Goal: Transaction & Acquisition: Purchase product/service

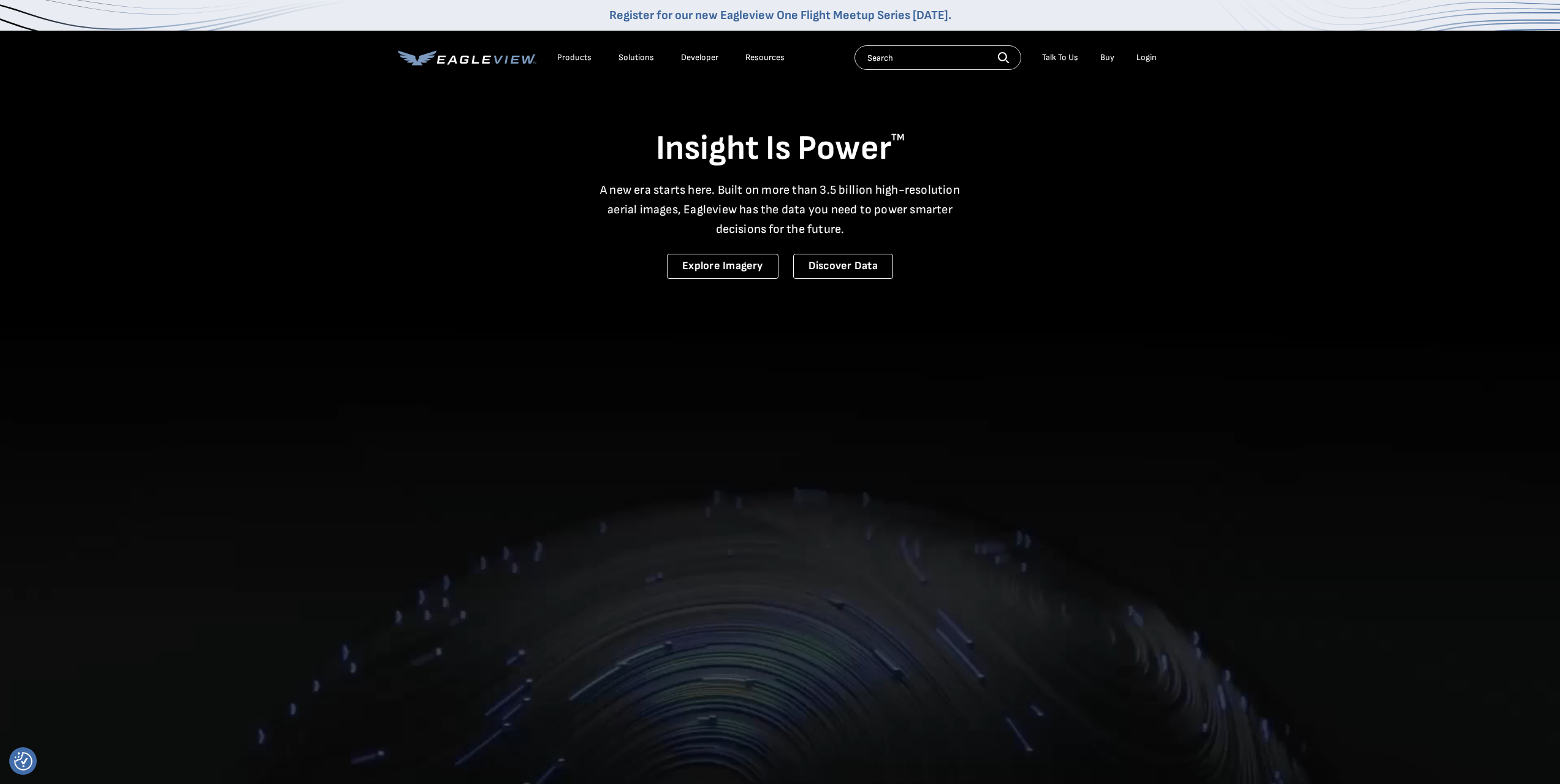
click at [1146, 58] on div "Login" at bounding box center [1147, 58] width 20 height 11
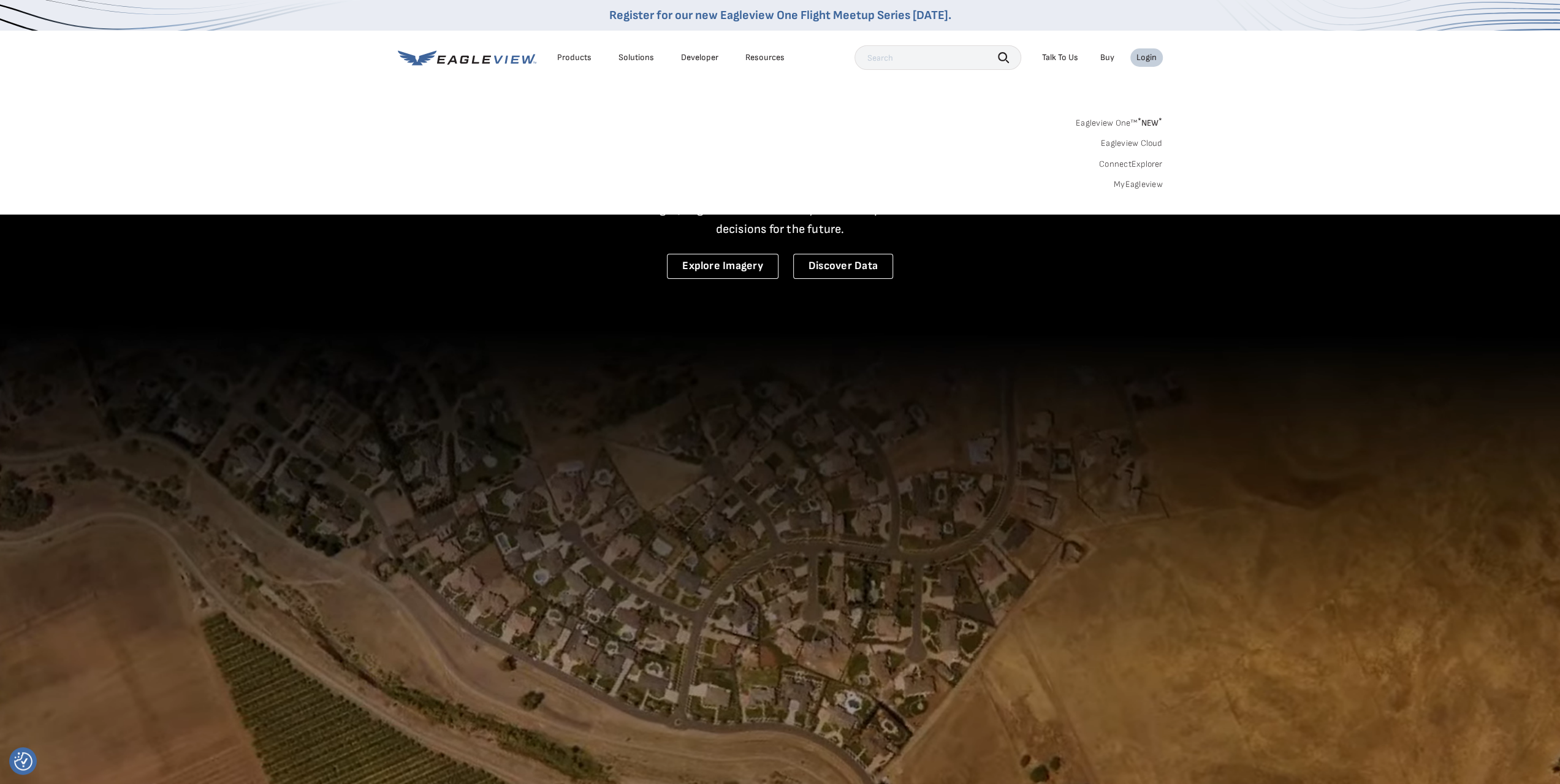
click at [1139, 184] on link "MyEagleview" at bounding box center [1138, 184] width 49 height 11
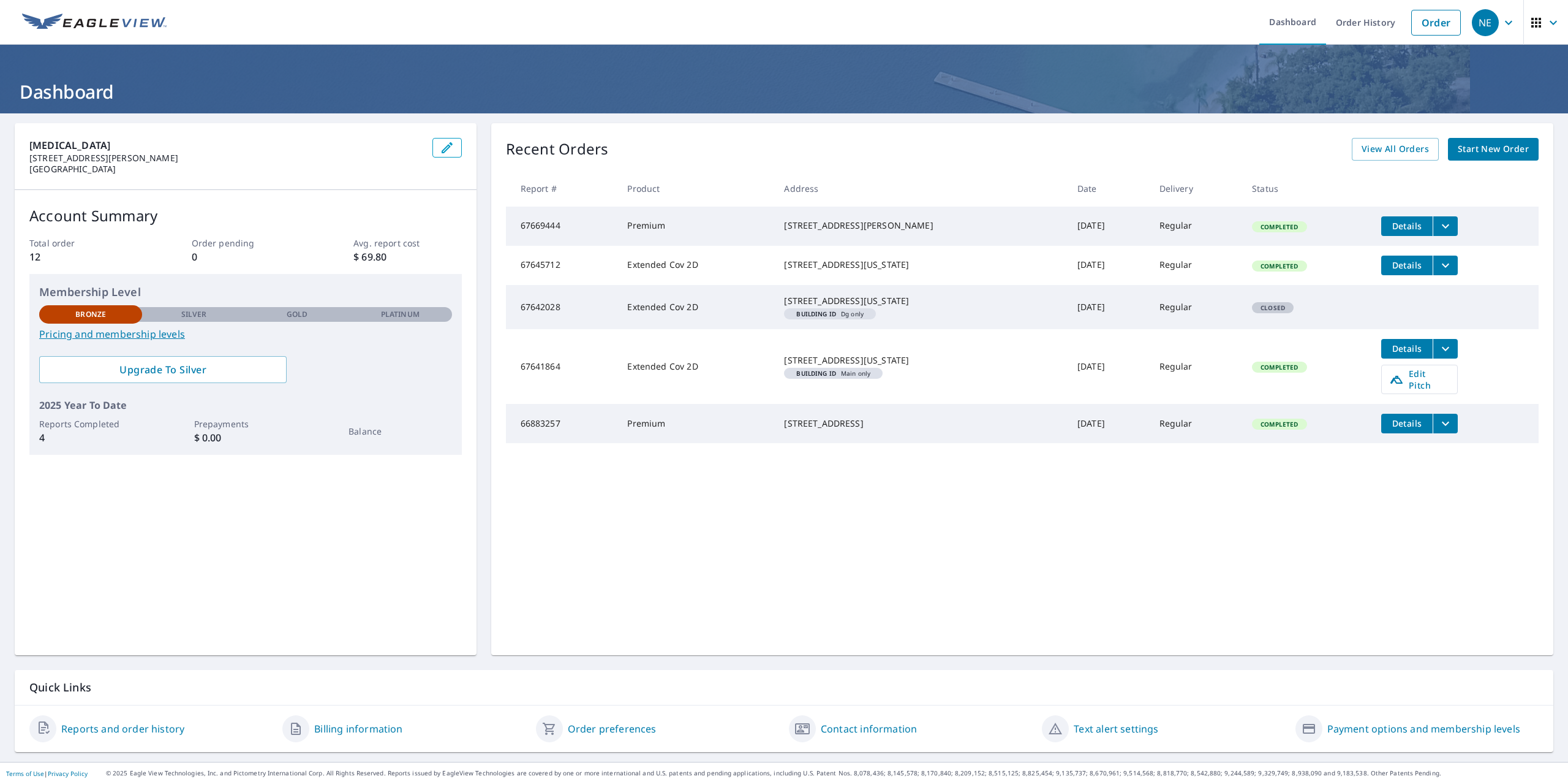
click at [1438, 226] on icon "filesDropdownBtn-67669444" at bounding box center [1445, 226] width 15 height 15
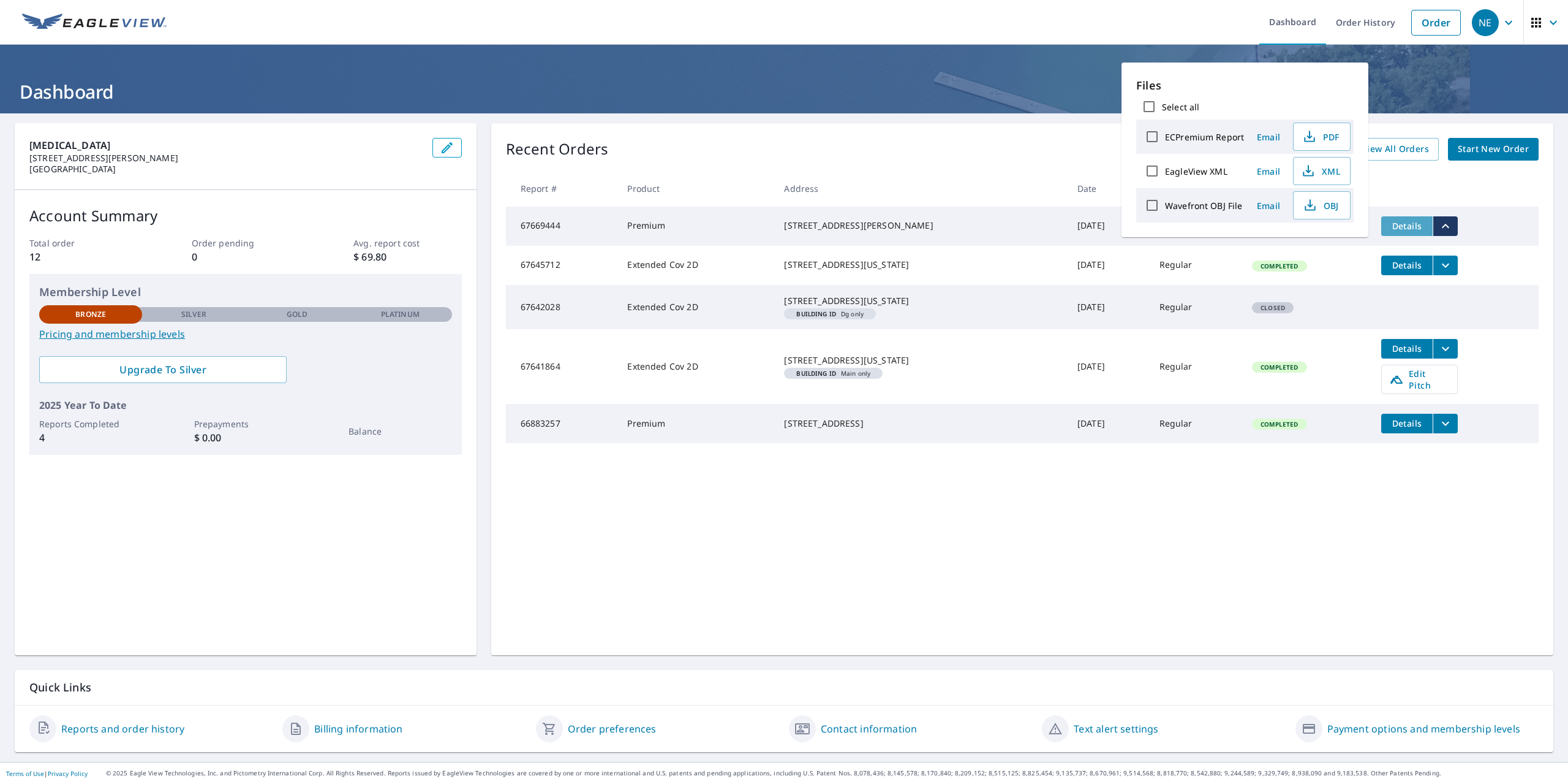
click at [1405, 224] on span "Details" at bounding box center [1406, 225] width 37 height 11
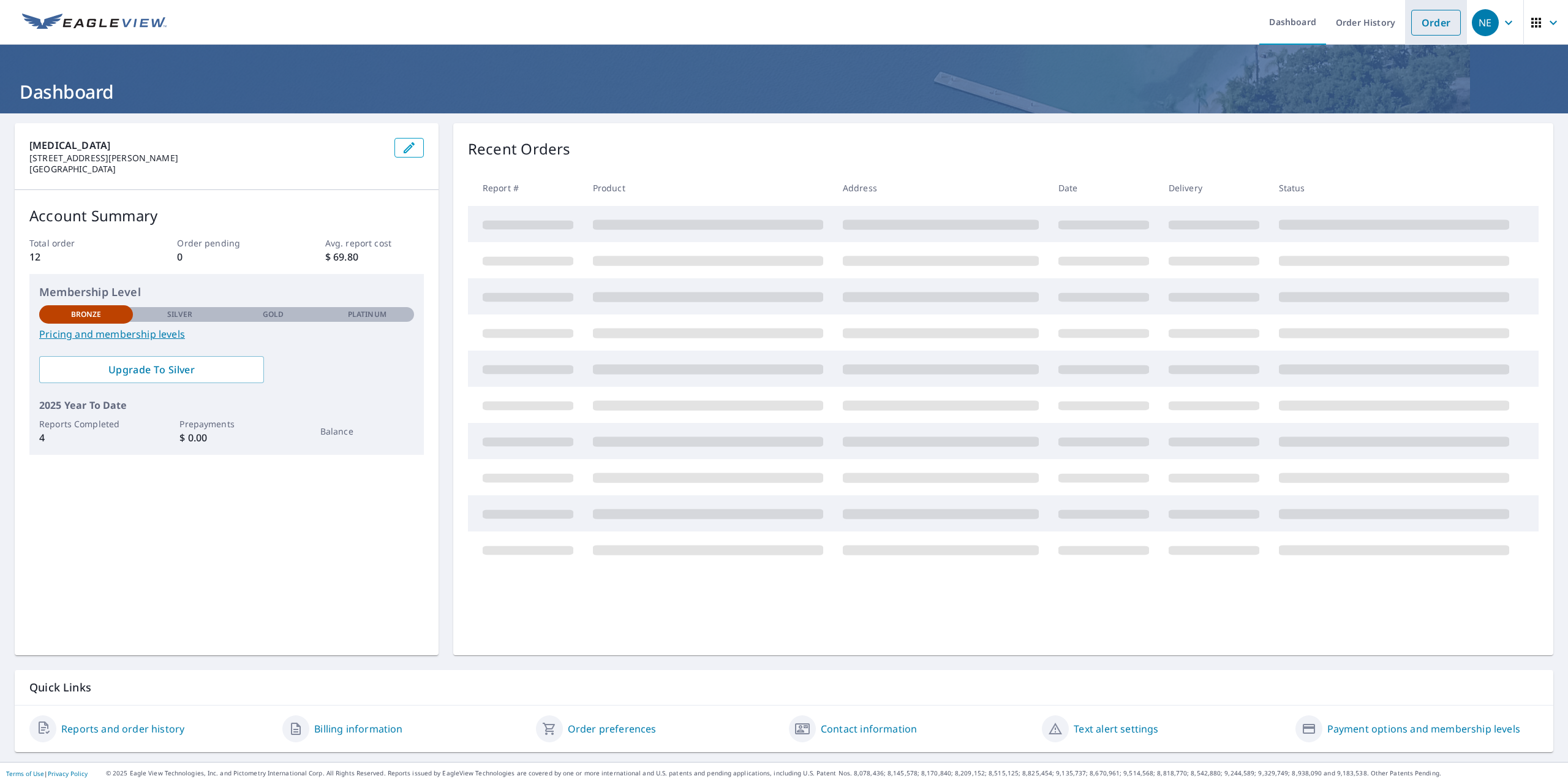
click at [1444, 23] on link "Order" at bounding box center [1436, 23] width 50 height 25
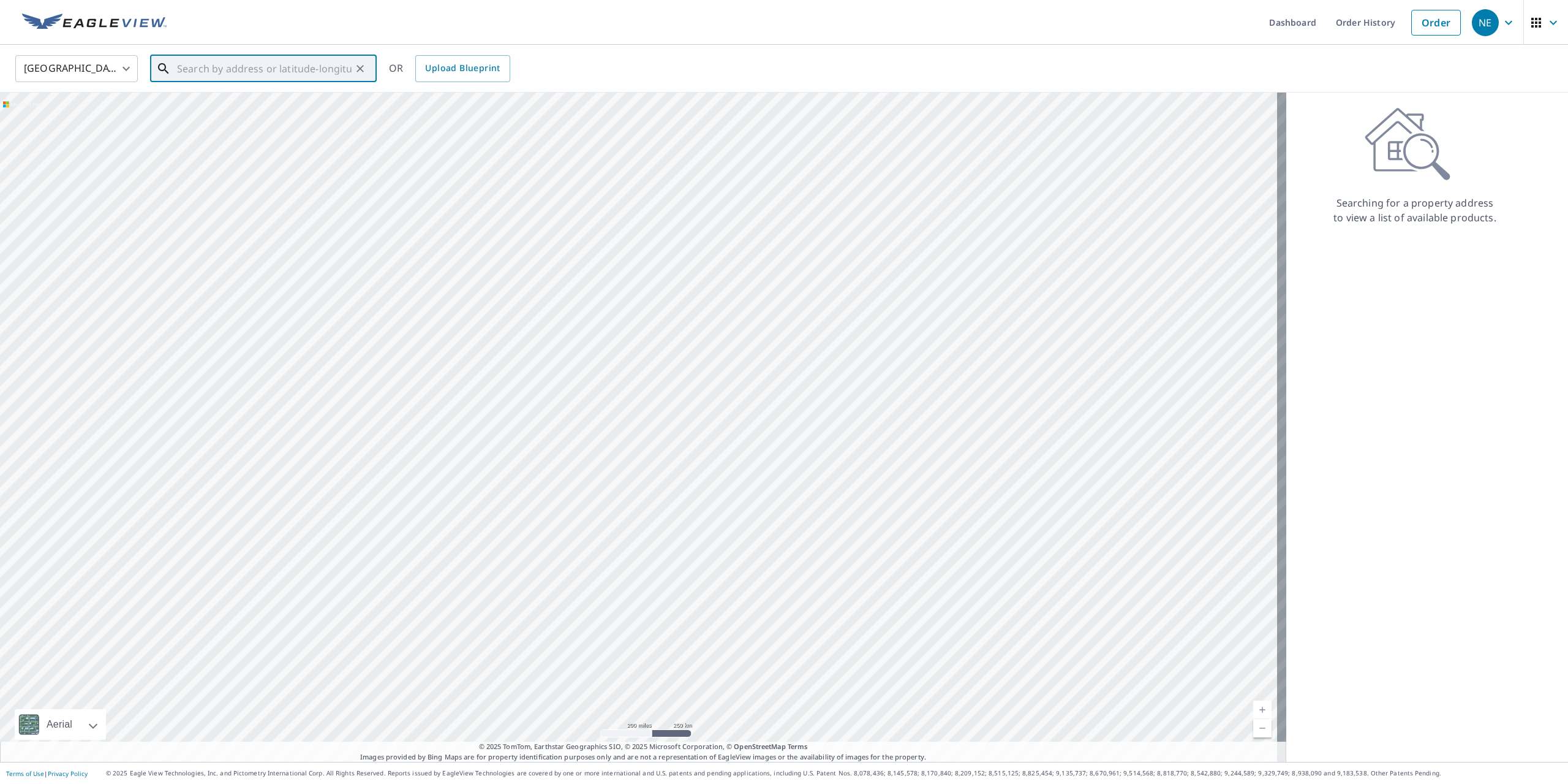
click at [202, 68] on input "text" at bounding box center [264, 68] width 174 height 34
paste input "15 Sequoyan Rd. Colorado Springs Co."
type input "15 Sequoyan Rd. Colorado Springs Co."
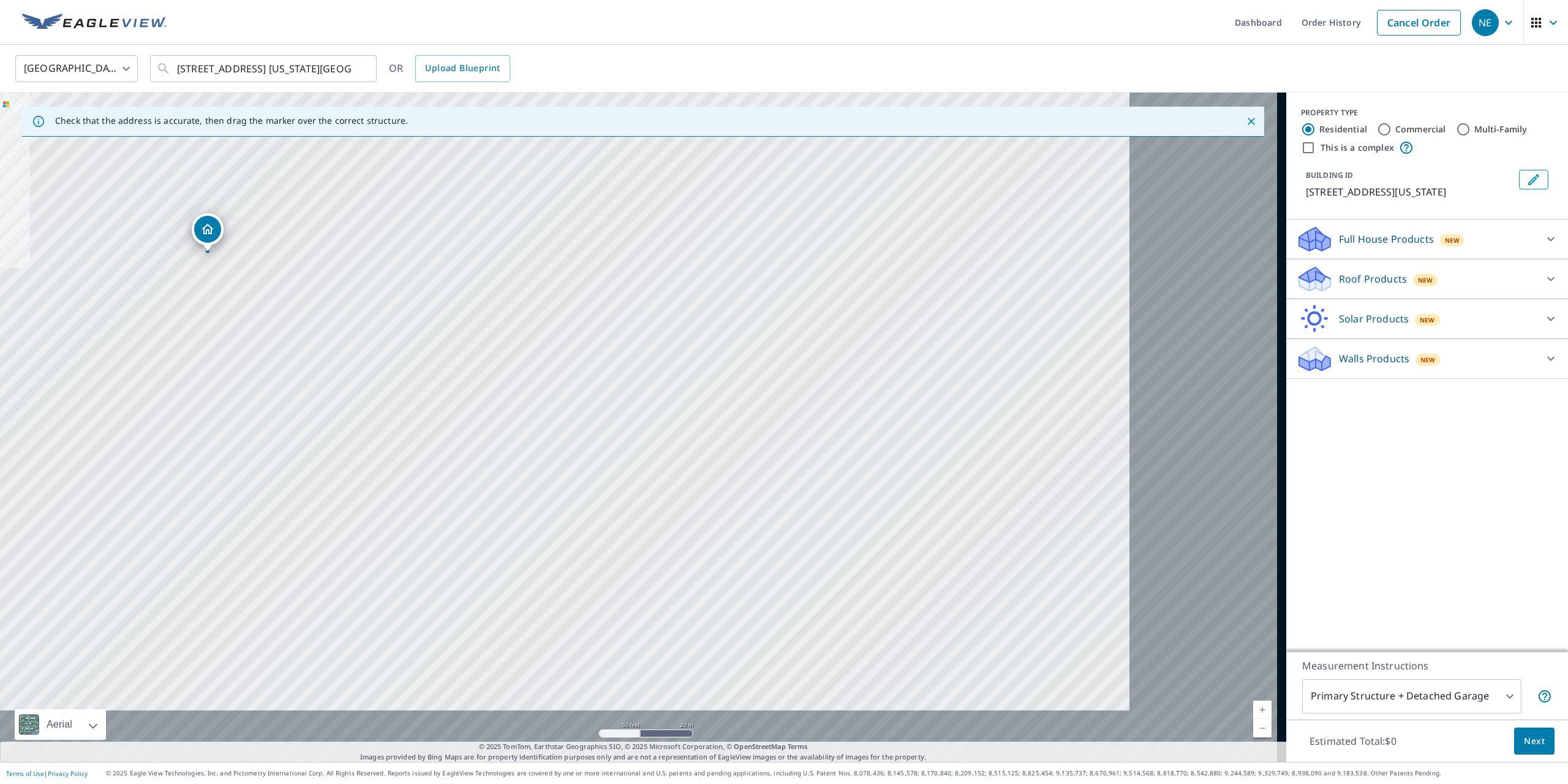
drag, startPoint x: 1057, startPoint y: 610, endPoint x: 550, endPoint y: 408, distance: 545.8
click at [550, 408] on div "15 Sequoyah Rd Colorado Springs, CO 80906" at bounding box center [643, 427] width 1286 height 669
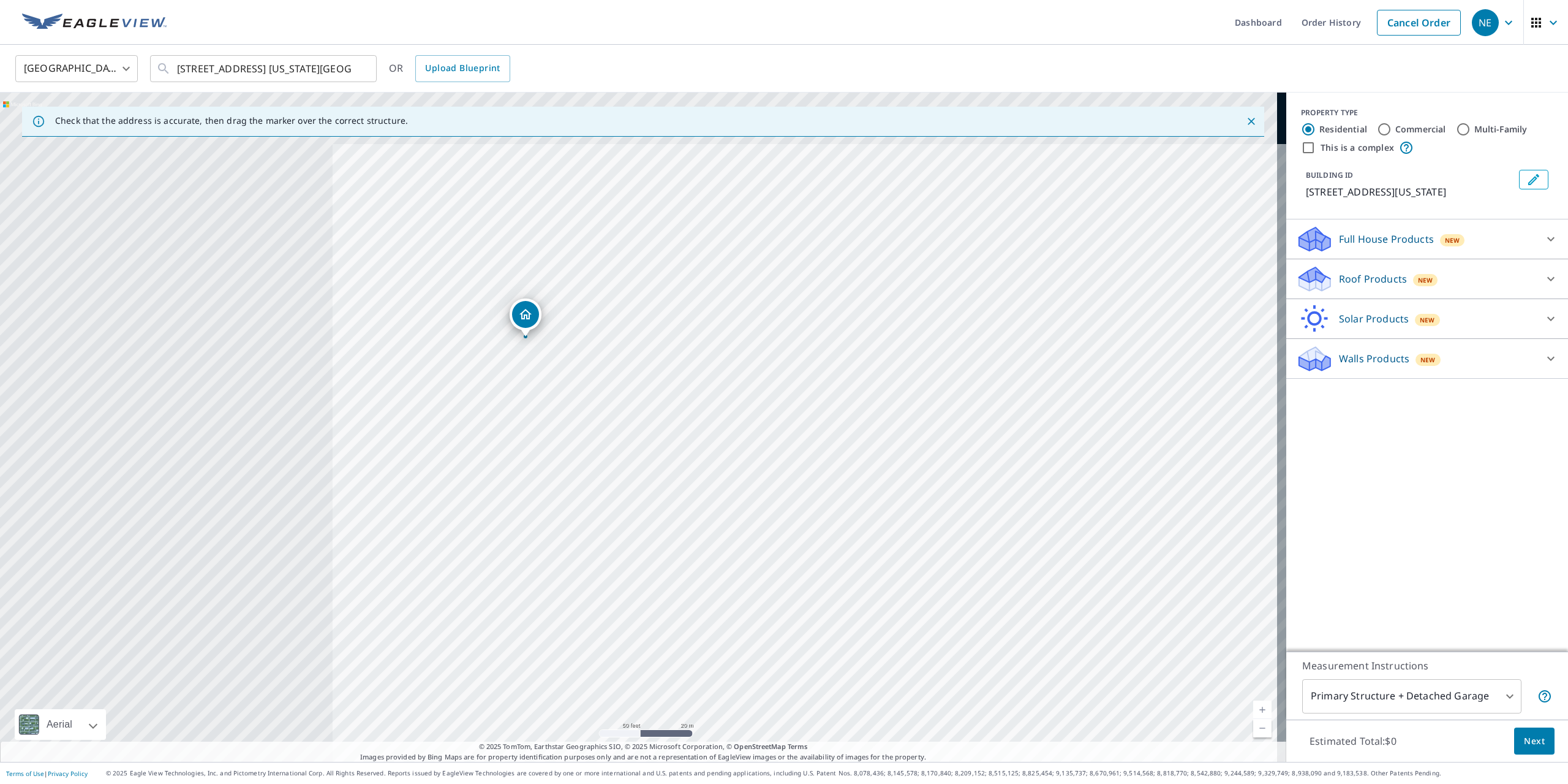
drag, startPoint x: 245, startPoint y: 309, endPoint x: 642, endPoint y: 426, distance: 413.9
click at [648, 423] on div "15 Sequoyah Rd Colorado Springs, CO 80906" at bounding box center [643, 427] width 1286 height 669
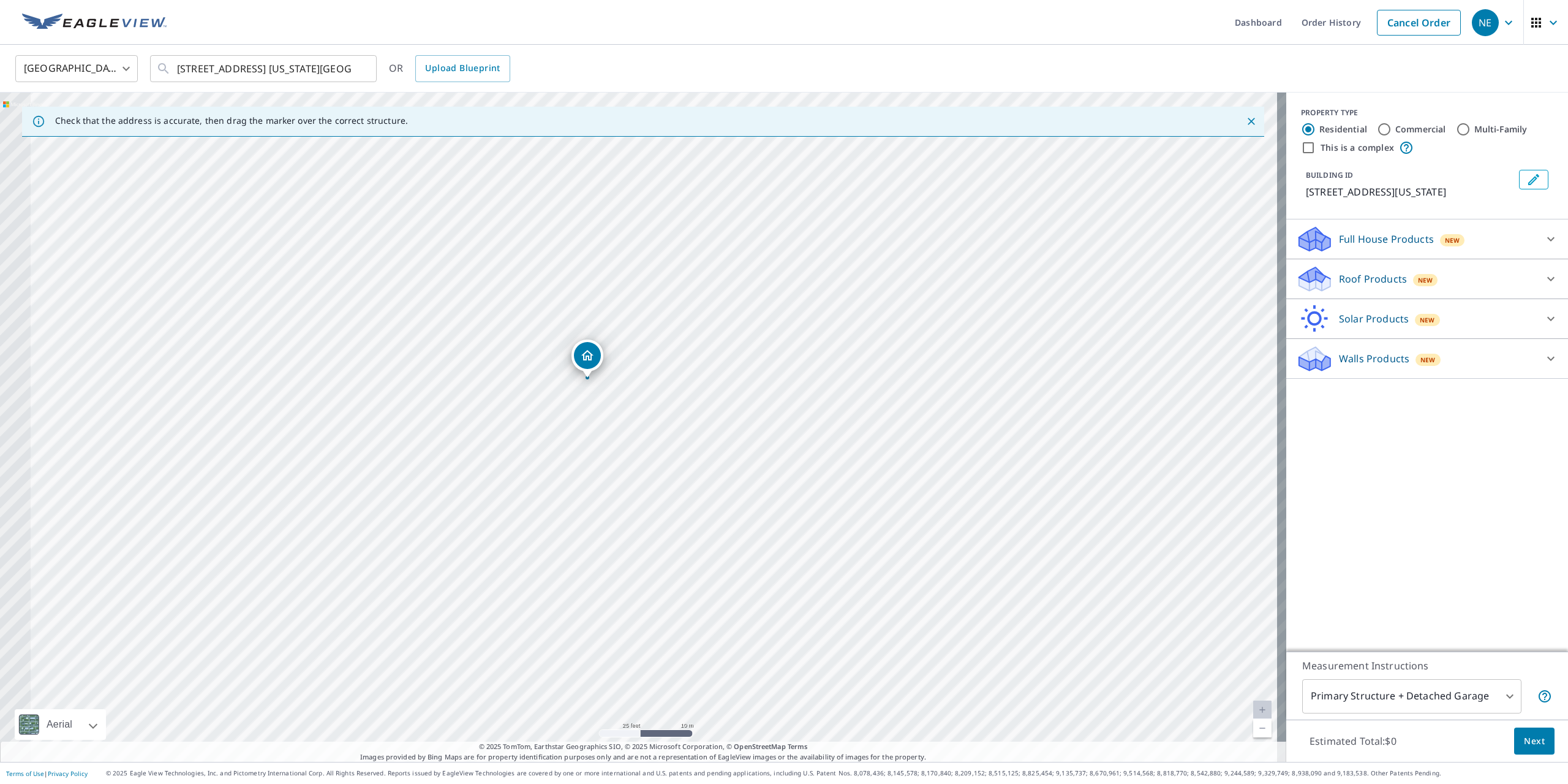
drag, startPoint x: 532, startPoint y: 372, endPoint x: 649, endPoint y: 405, distance: 121.6
click at [649, 405] on div "15 Sequoyah Rd Colorado Springs, CO 80906" at bounding box center [643, 427] width 1286 height 669
click at [1339, 286] on p "Roof Products" at bounding box center [1372, 279] width 68 height 15
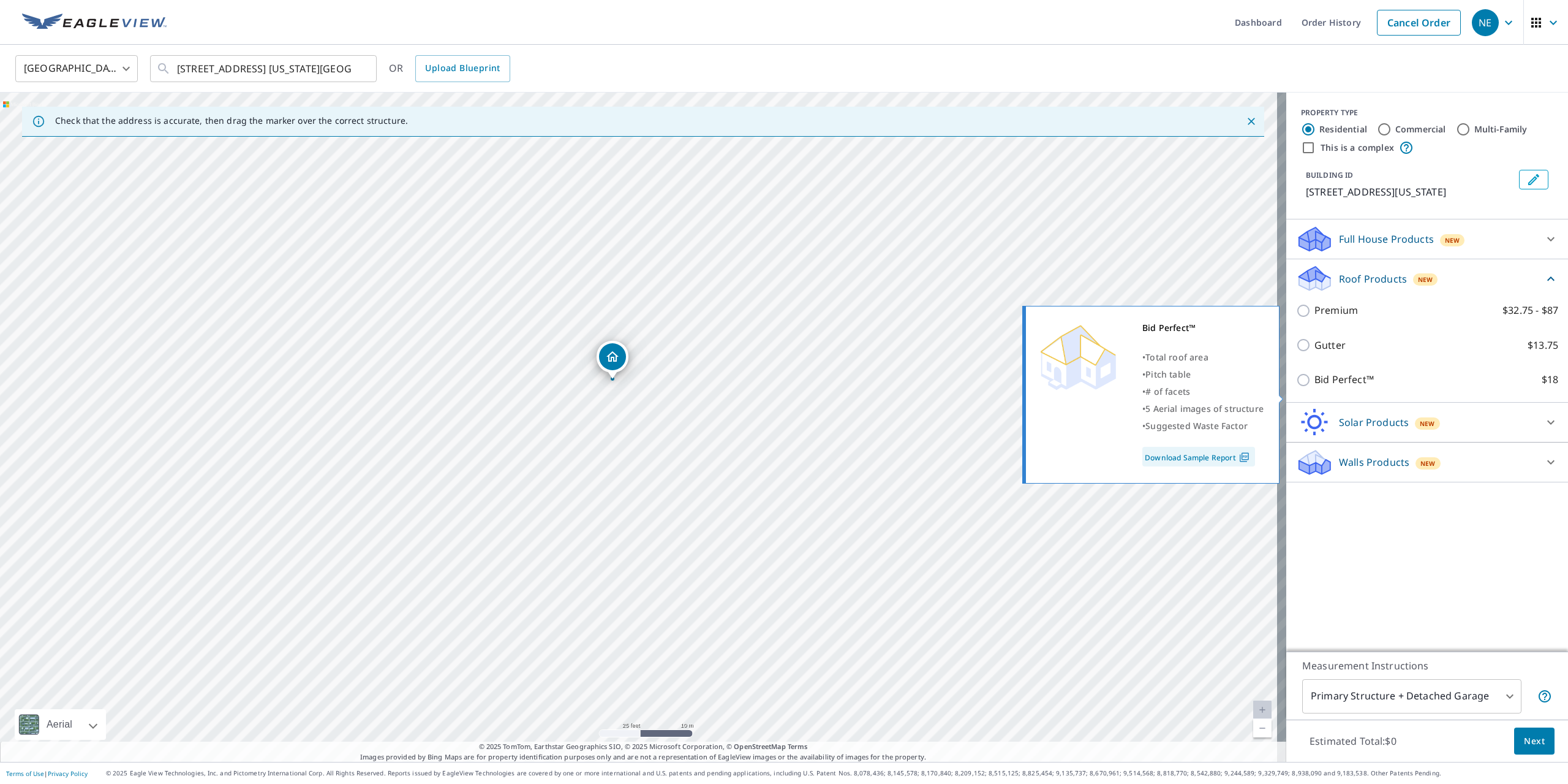
click at [1177, 455] on link "Download Sample Report" at bounding box center [1199, 456] width 113 height 19
click at [1296, 387] on input "Bid Perfect™ $18" at bounding box center [1305, 380] width 18 height 15
checkbox input "true"
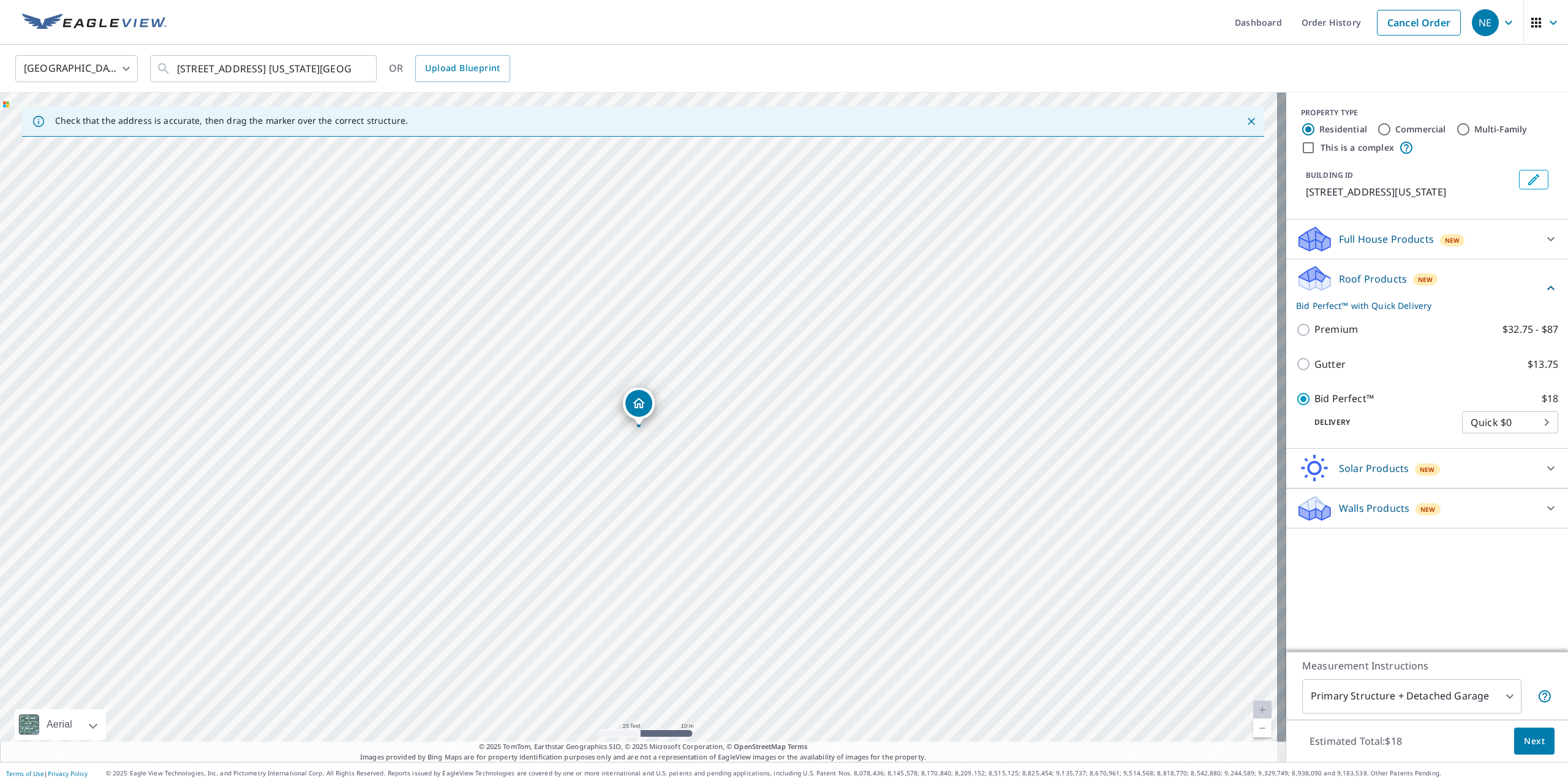
click at [1524, 741] on span "Next" at bounding box center [1534, 741] width 21 height 15
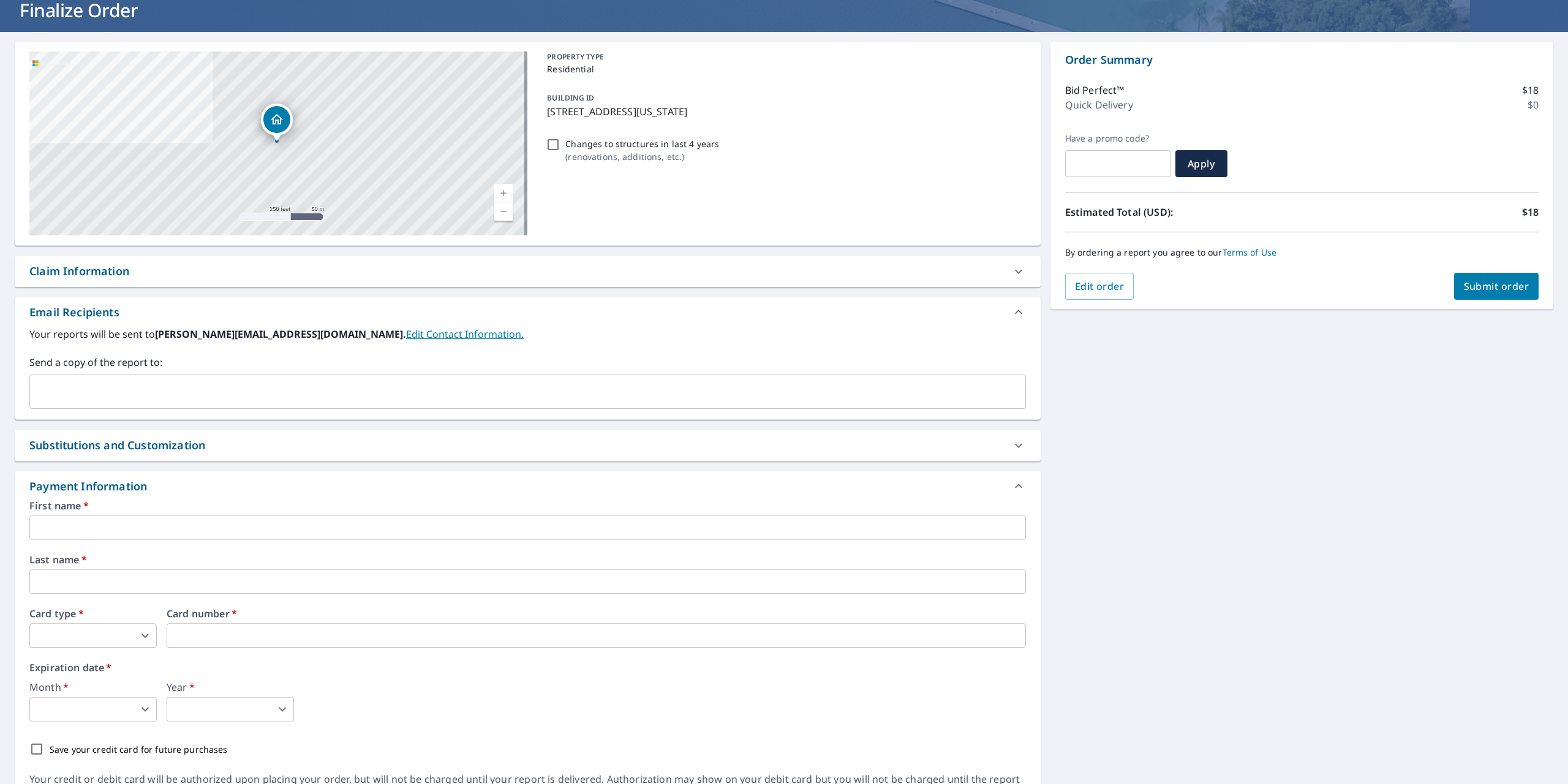
scroll to position [138, 0]
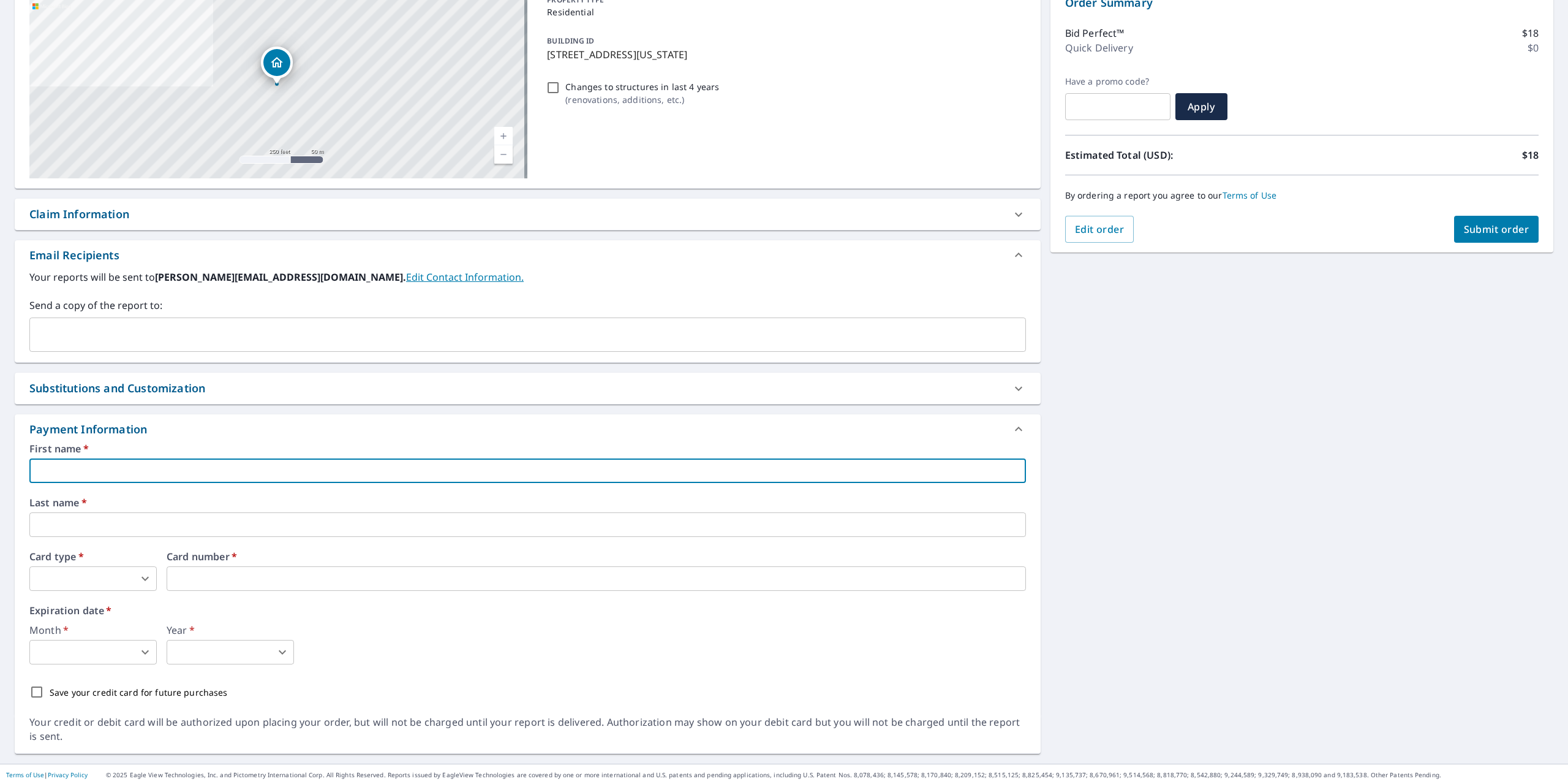
click at [314, 479] on input "text" at bounding box center [528, 470] width 996 height 25
type input "Mary"
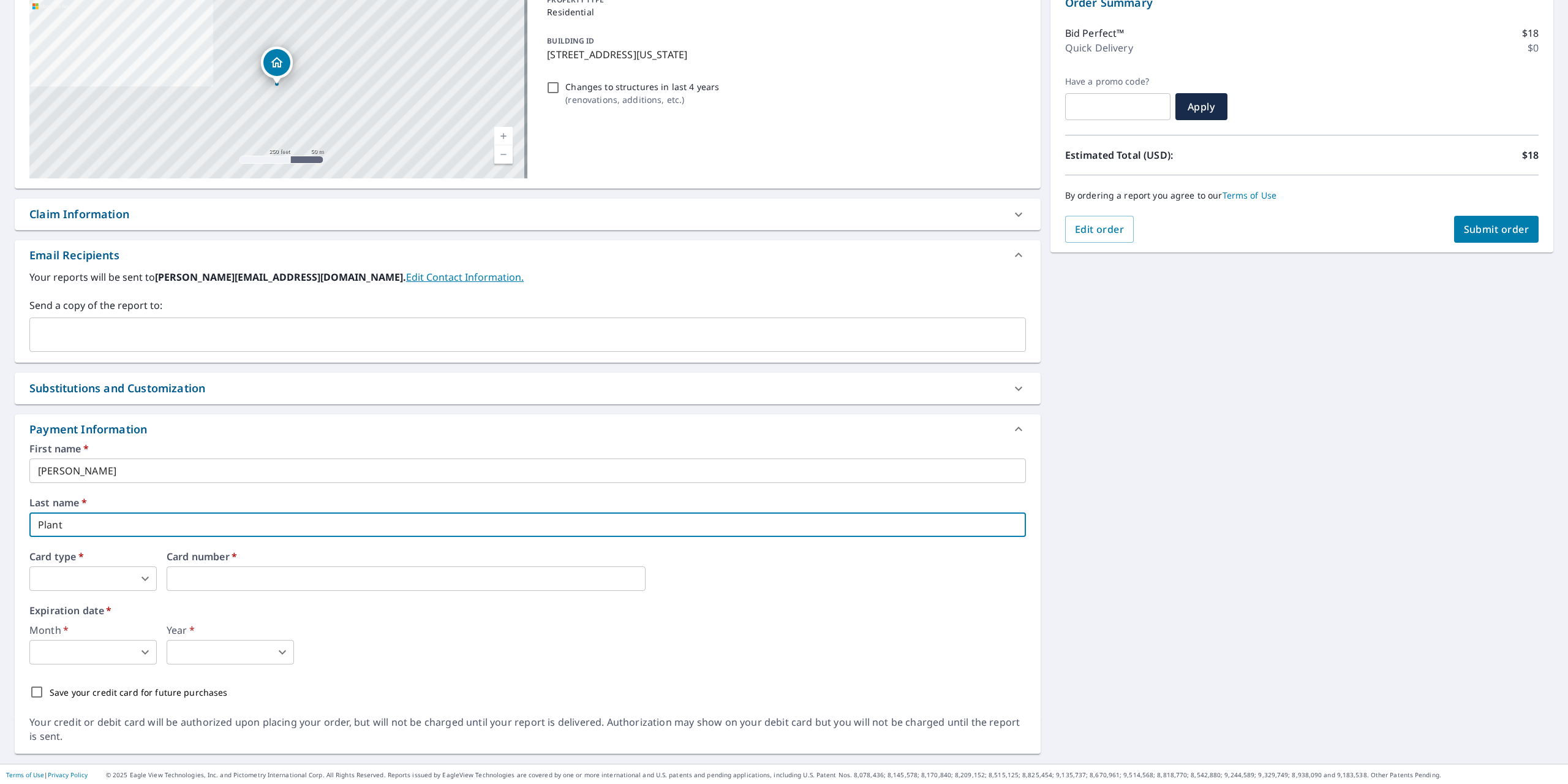
type input "Plant"
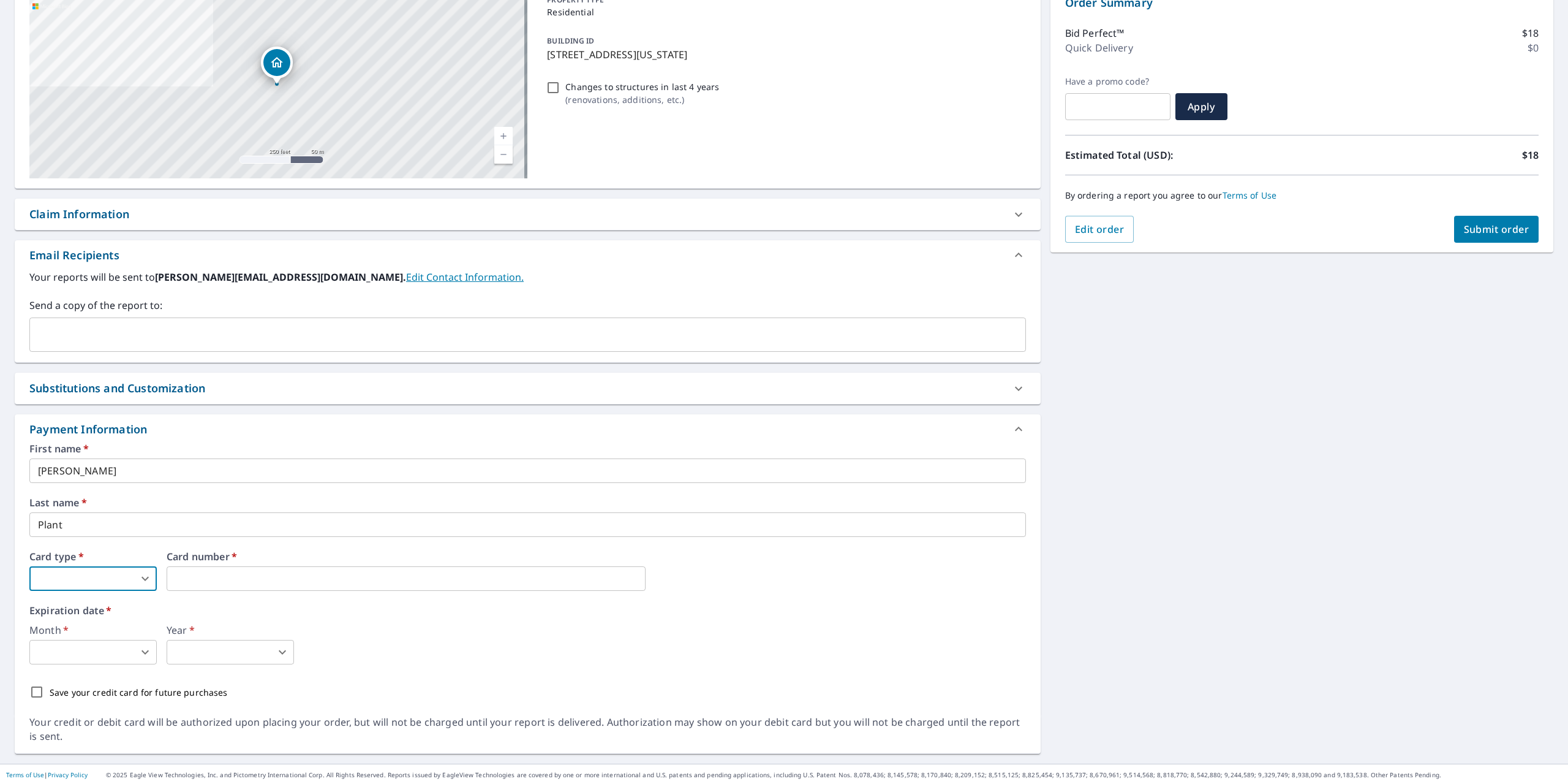
click at [145, 571] on body "NE NE Dashboard Order History Cancel Order NE Dashboard / Finalize Order Finali…" at bounding box center [784, 392] width 1568 height 784
click at [95, 649] on li "MasterCard" at bounding box center [93, 649] width 127 height 22
type input "3"
click at [102, 645] on body "NE NE Dashboard Order History Cancel Order NE Dashboard / Finalize Order Finali…" at bounding box center [784, 392] width 1568 height 784
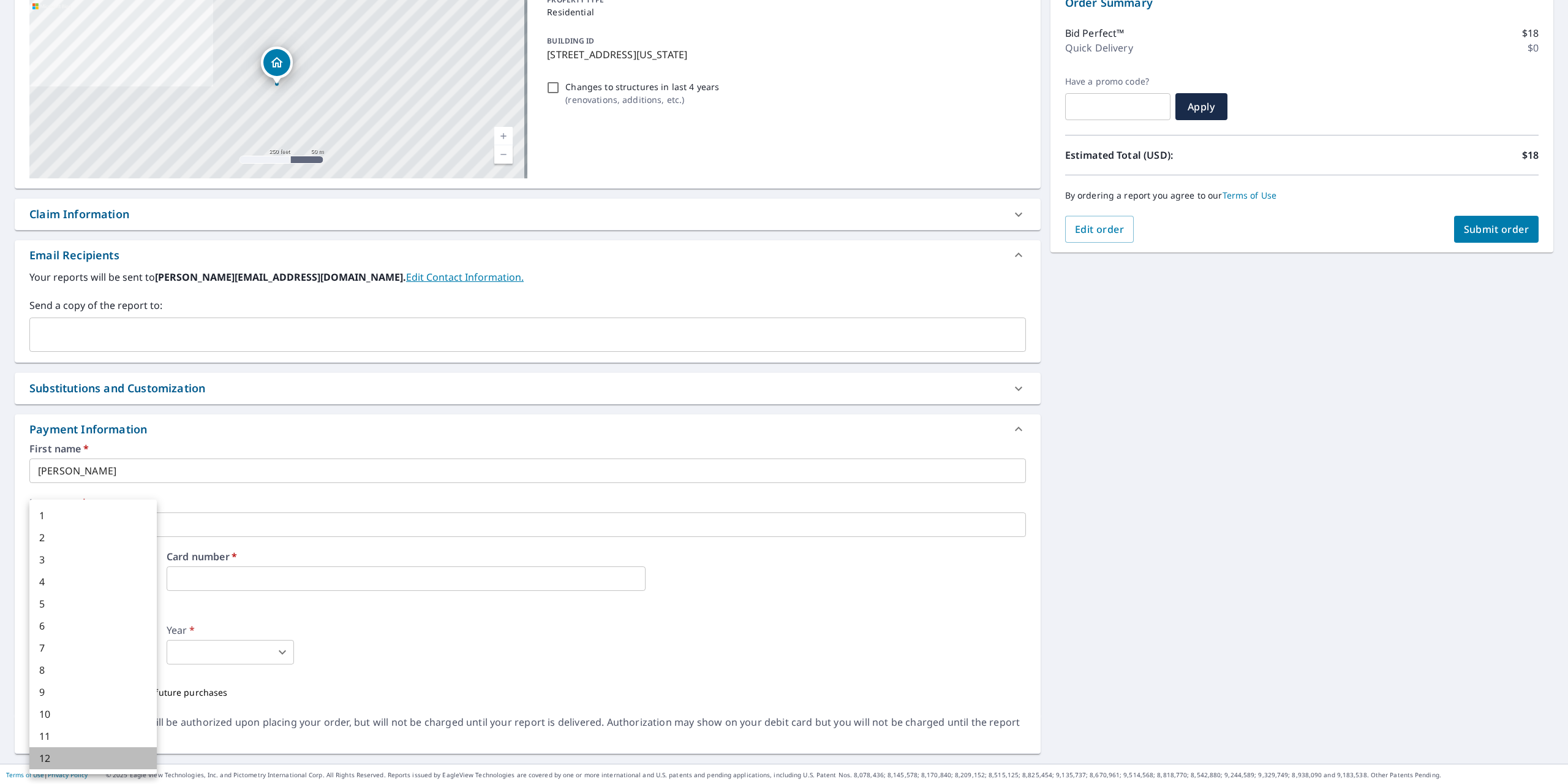
click at [78, 753] on li "12" at bounding box center [93, 758] width 127 height 22
type input "12"
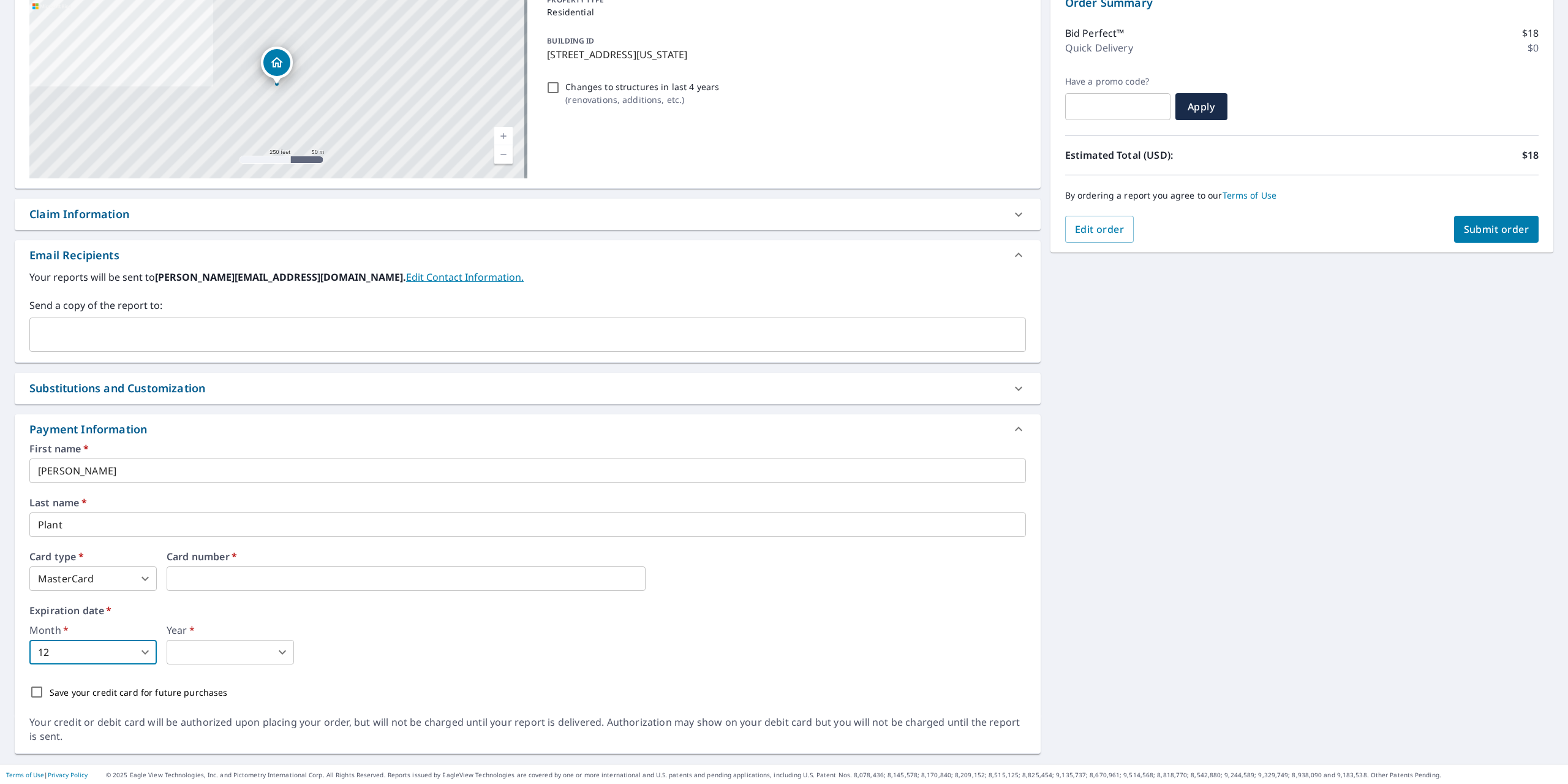
click at [243, 649] on body "NE NE Dashboard Order History Cancel Order NE Dashboard / Finalize Order Finali…" at bounding box center [784, 392] width 1568 height 784
click at [205, 604] on li "2028" at bounding box center [231, 603] width 127 height 22
type input "2028"
click at [414, 651] on div "Month   * 12 12 ​ Year   * 2028 2028 ​" at bounding box center [528, 645] width 996 height 39
click at [1492, 233] on span "Submit order" at bounding box center [1497, 229] width 66 height 13
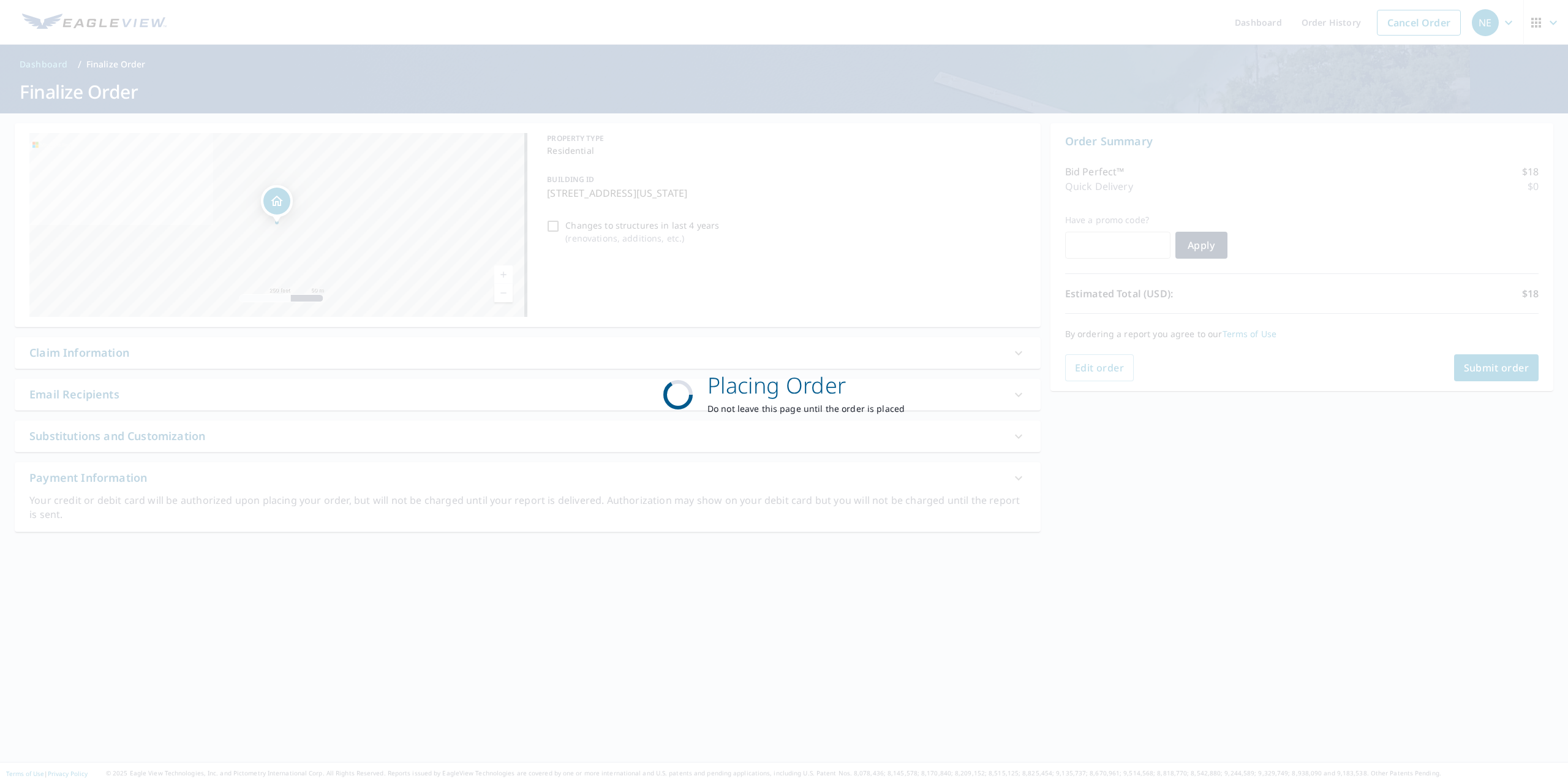
scroll to position [0, 0]
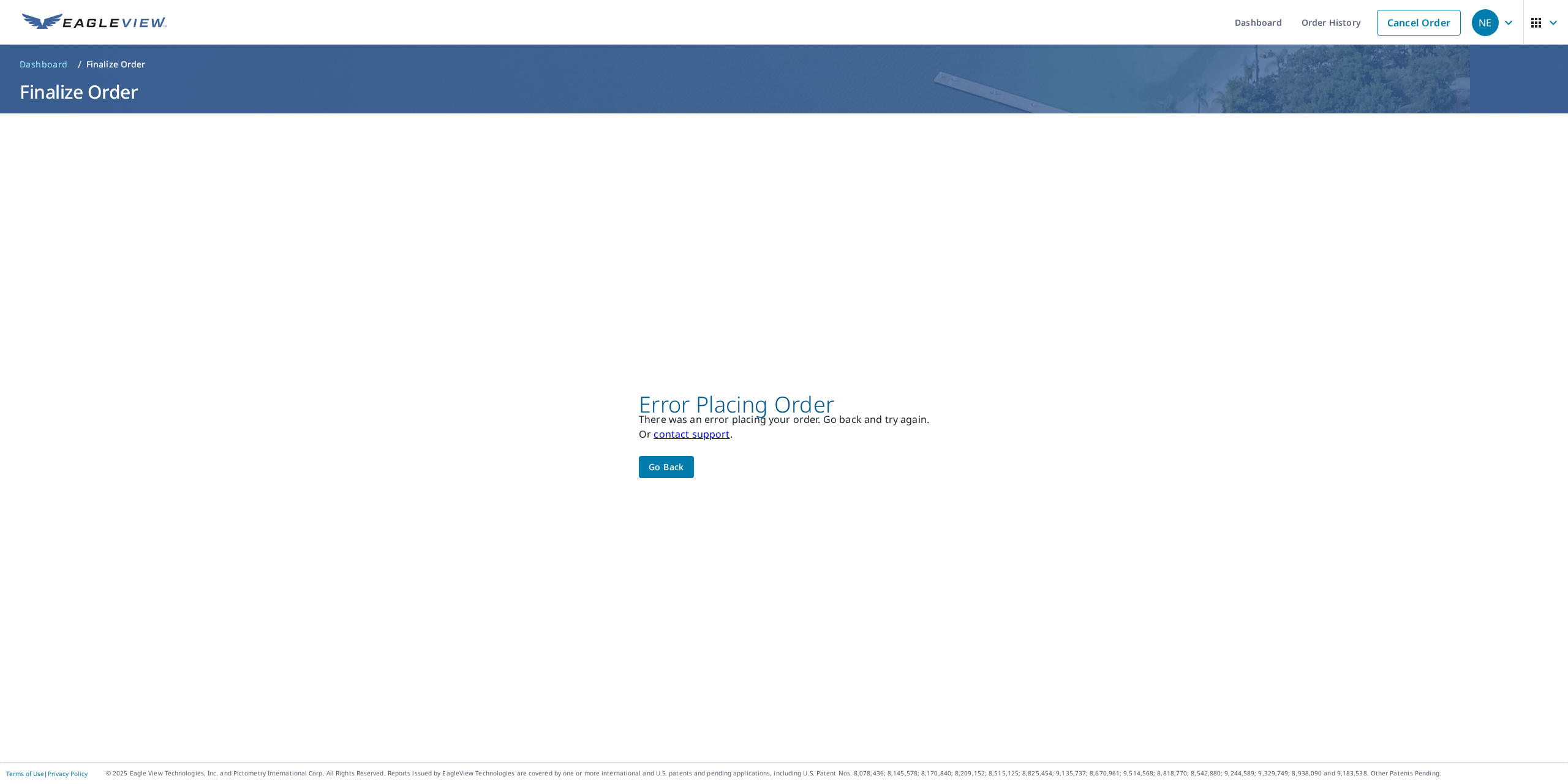
click at [658, 475] on button "Go back" at bounding box center [666, 467] width 55 height 23
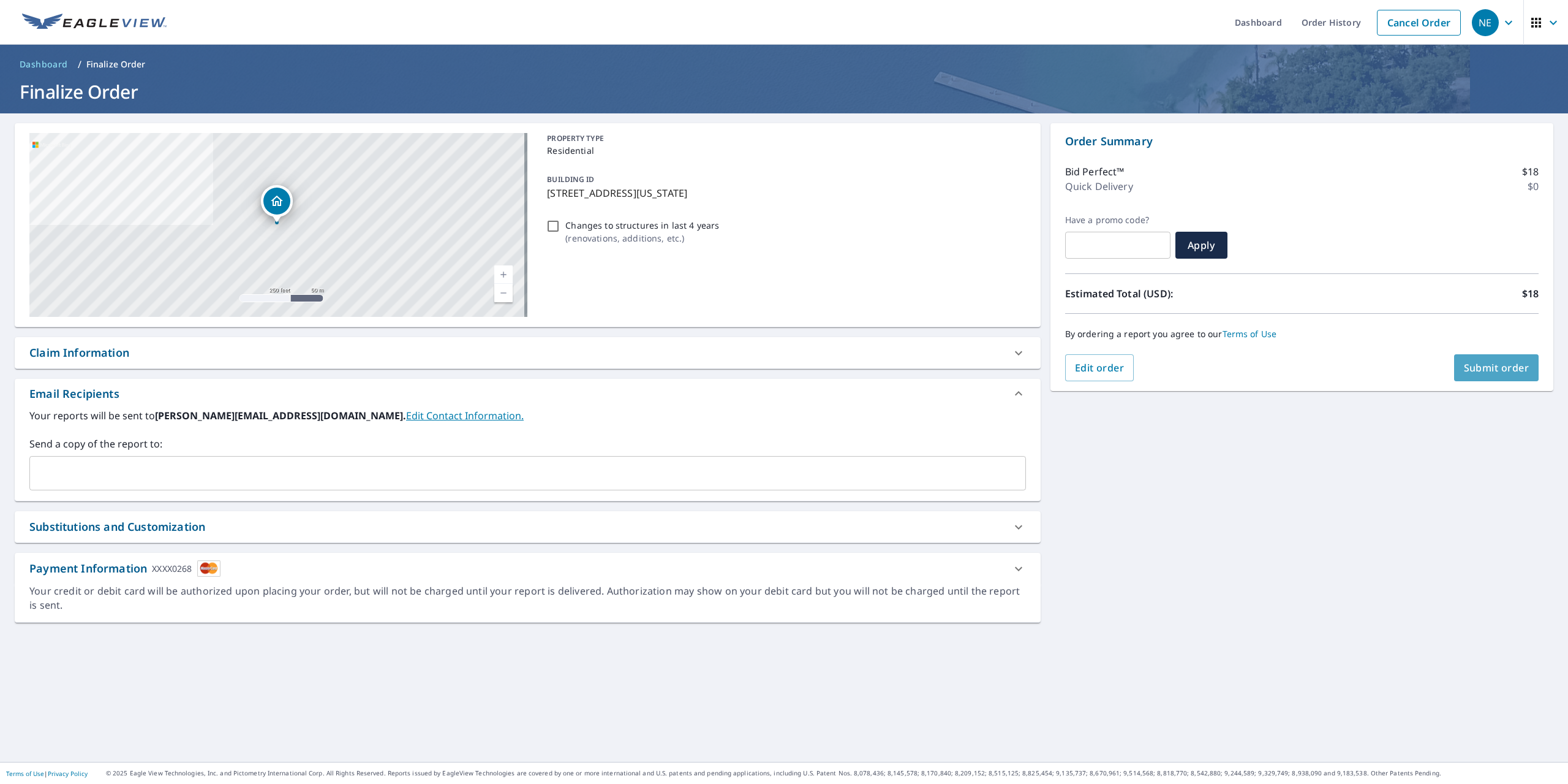
click at [1470, 362] on span "Submit order" at bounding box center [1497, 368] width 66 height 13
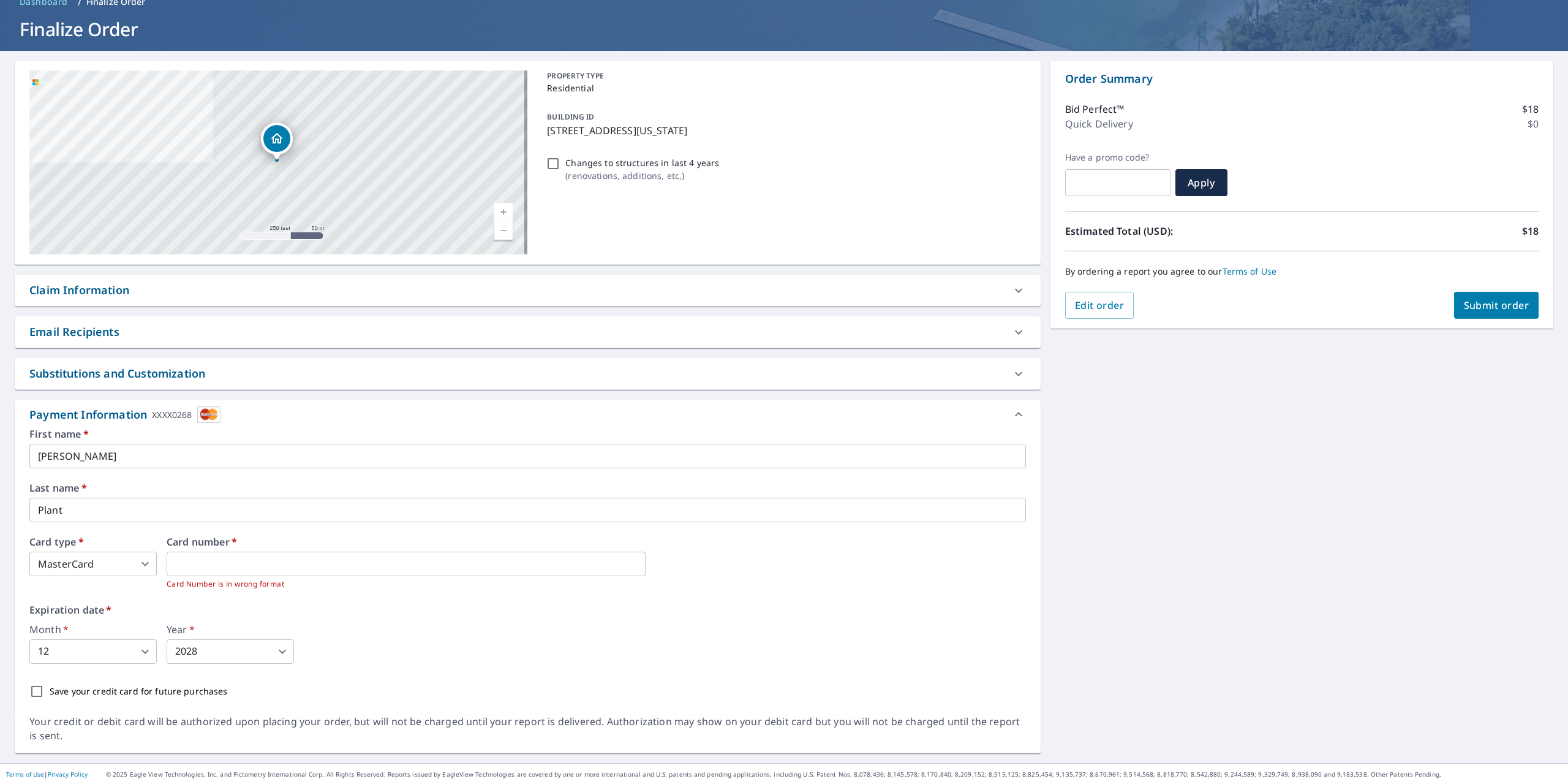
scroll to position [62, 0]
click at [399, 630] on div "Month   * 12 12 ​ Year   * 2028 2028 ​" at bounding box center [528, 645] width 996 height 39
click at [1473, 307] on span "Submit order" at bounding box center [1497, 306] width 66 height 13
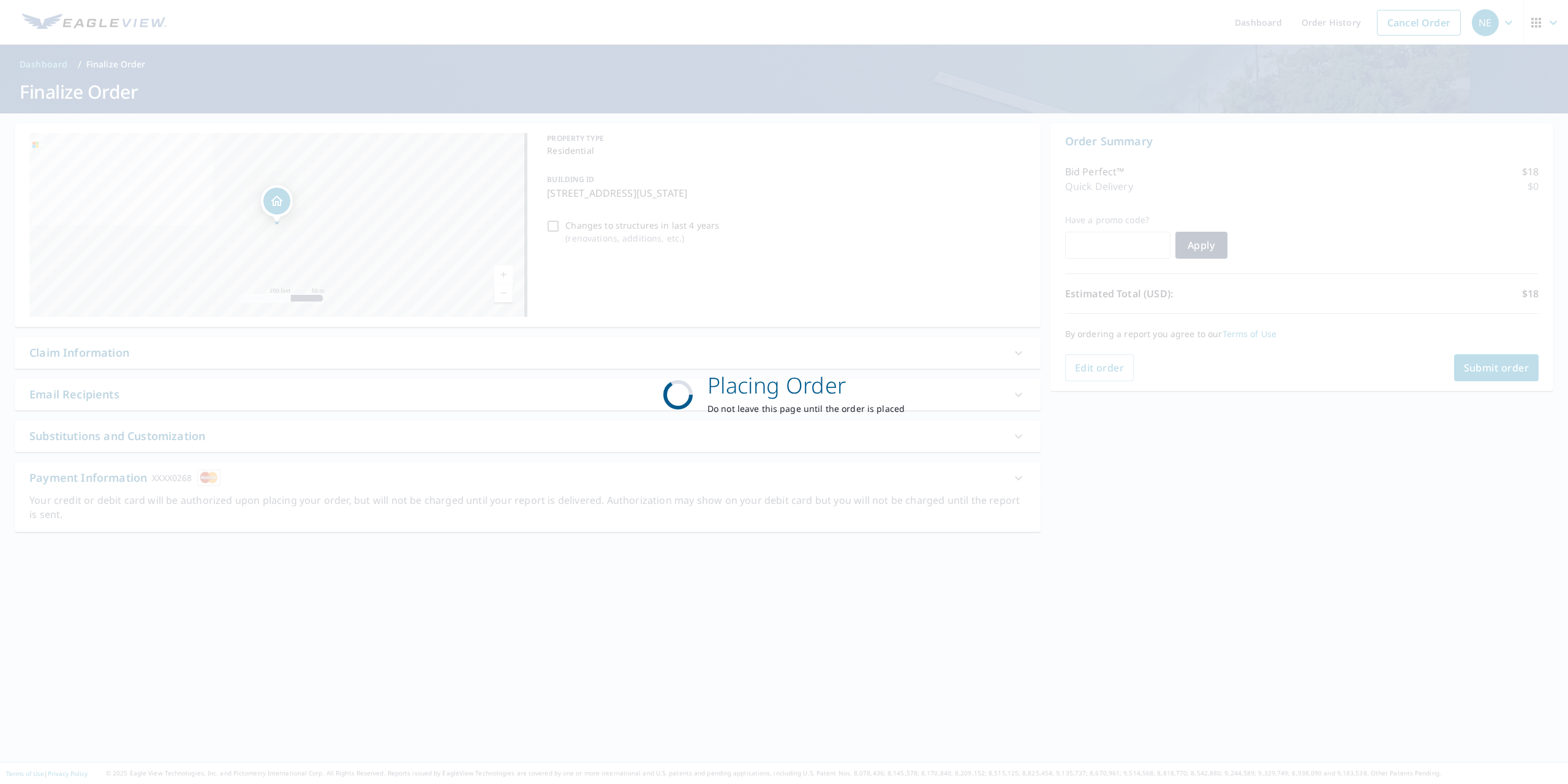
scroll to position [0, 0]
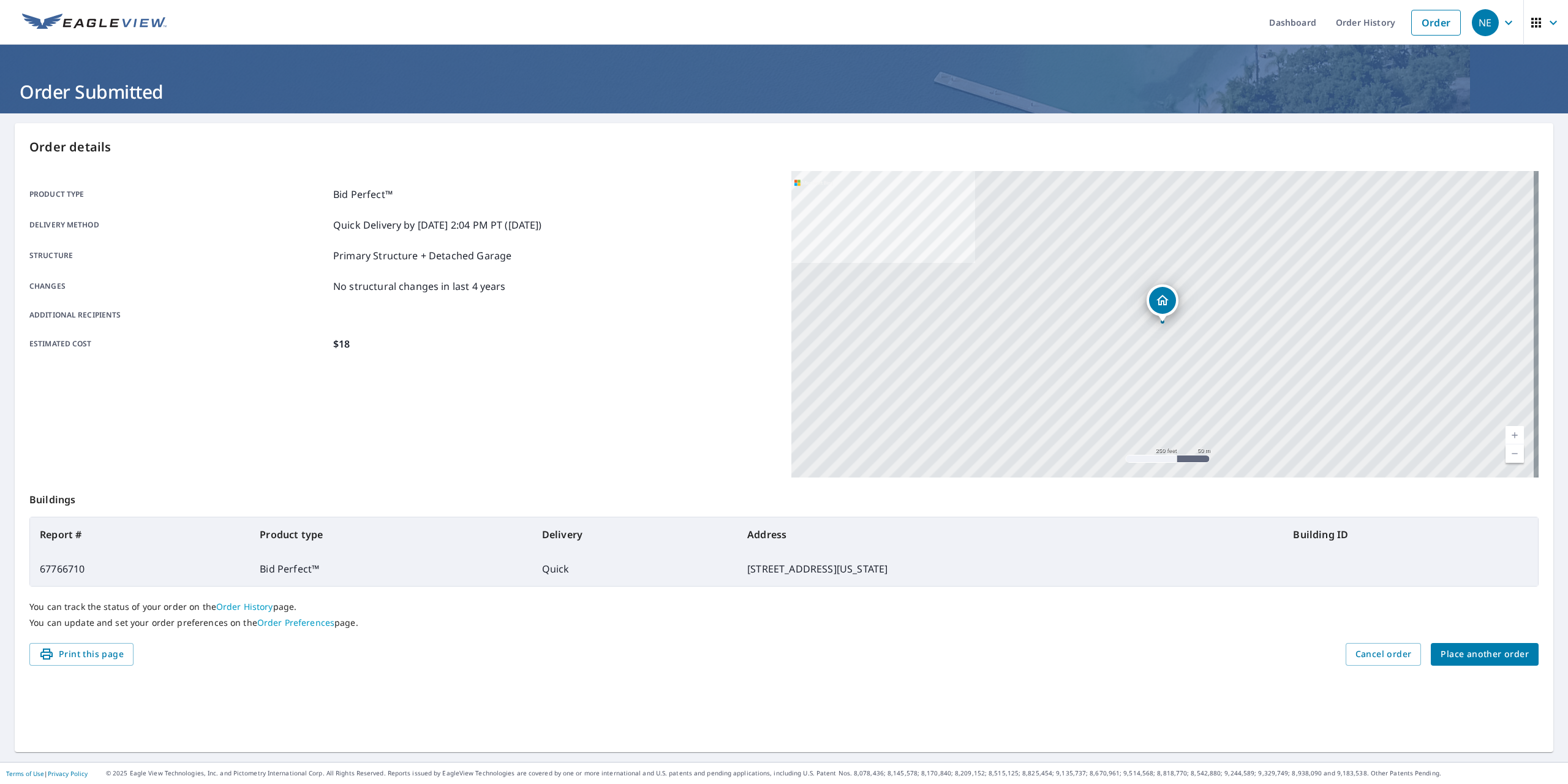
click at [1501, 23] on icon "button" at bounding box center [1508, 23] width 15 height 15
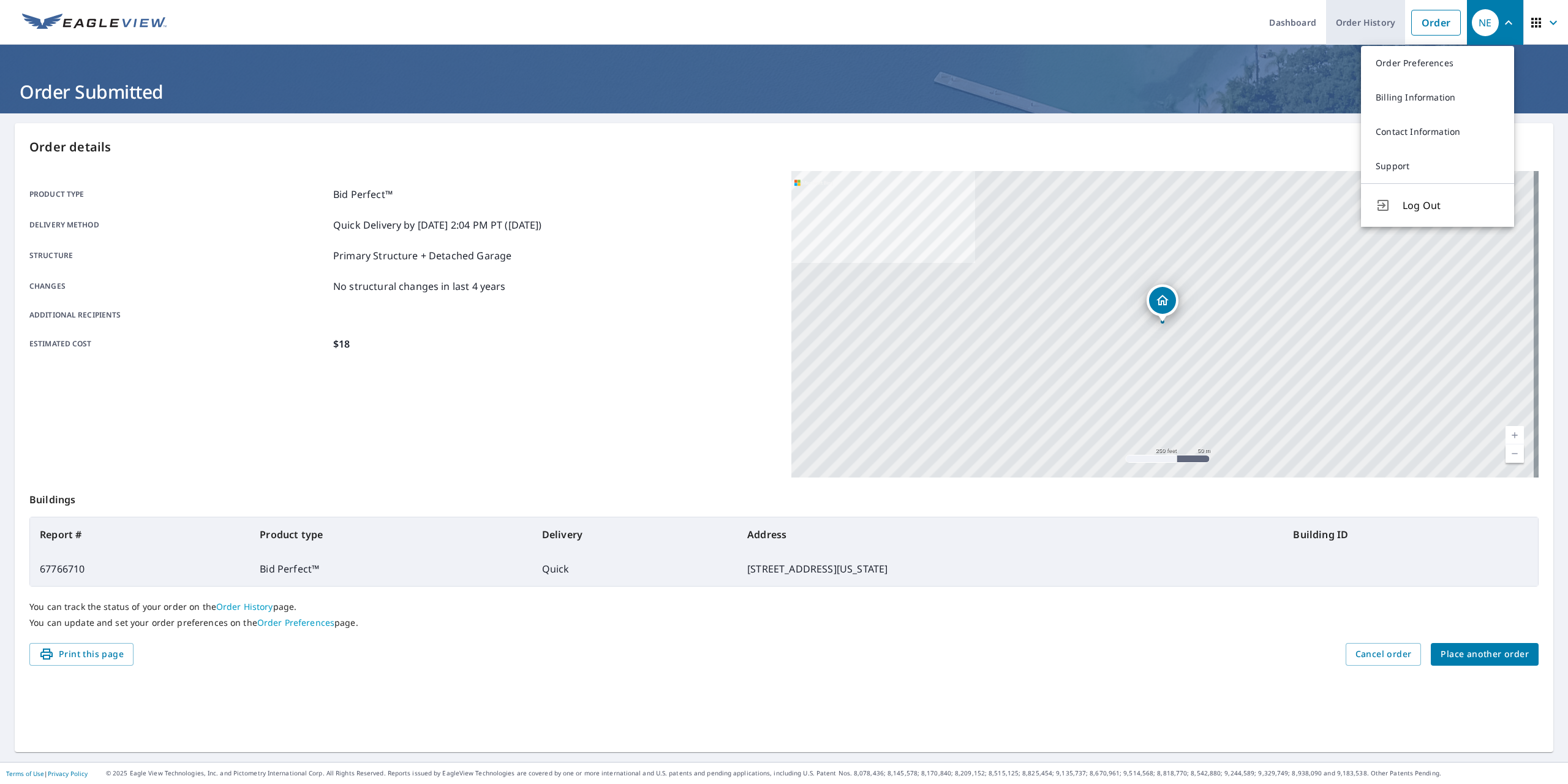
click at [1334, 27] on link "Order History" at bounding box center [1366, 22] width 79 height 45
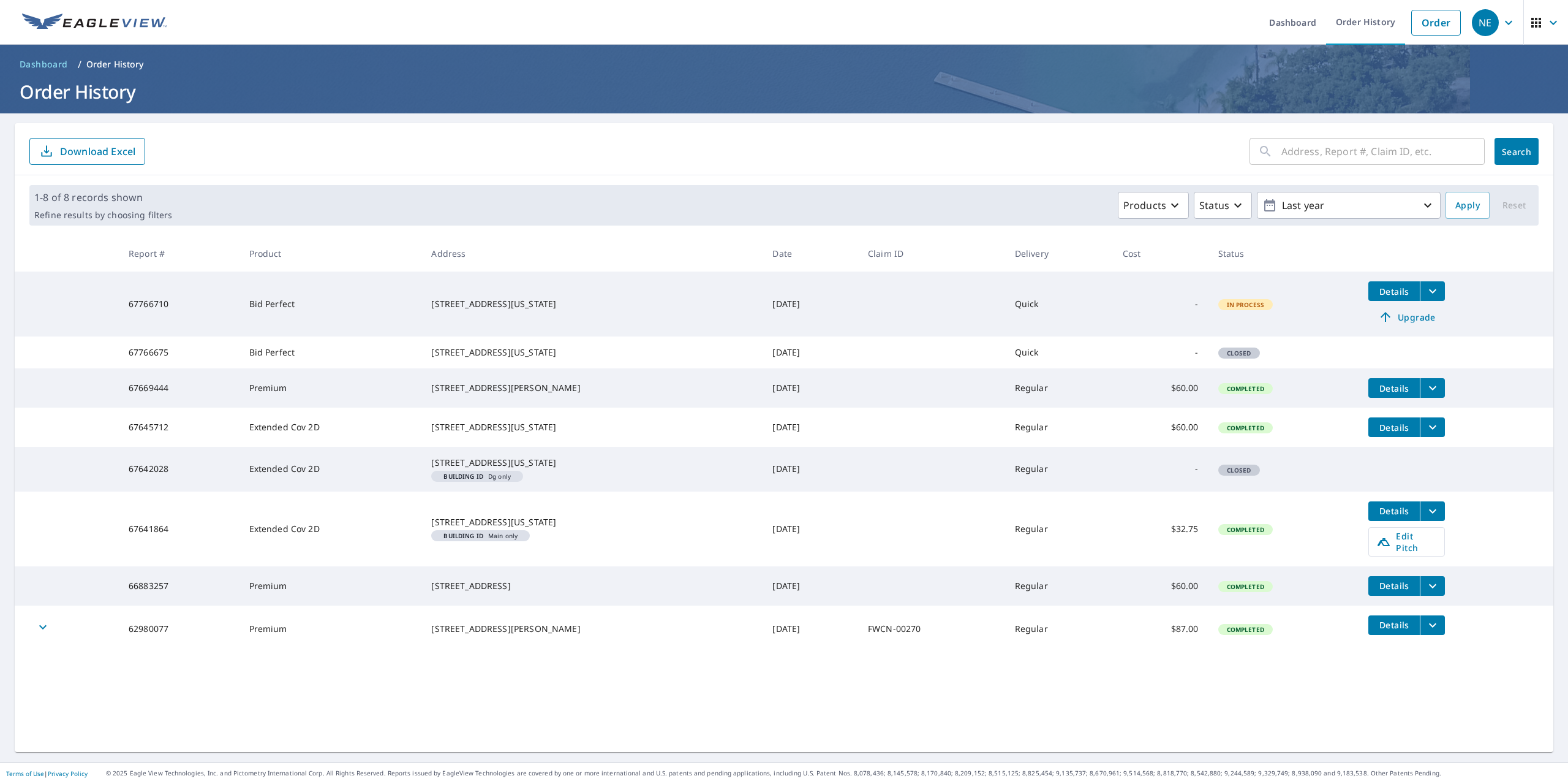
click at [1425, 292] on icon "filesDropdownBtn-67766710" at bounding box center [1433, 291] width 15 height 15
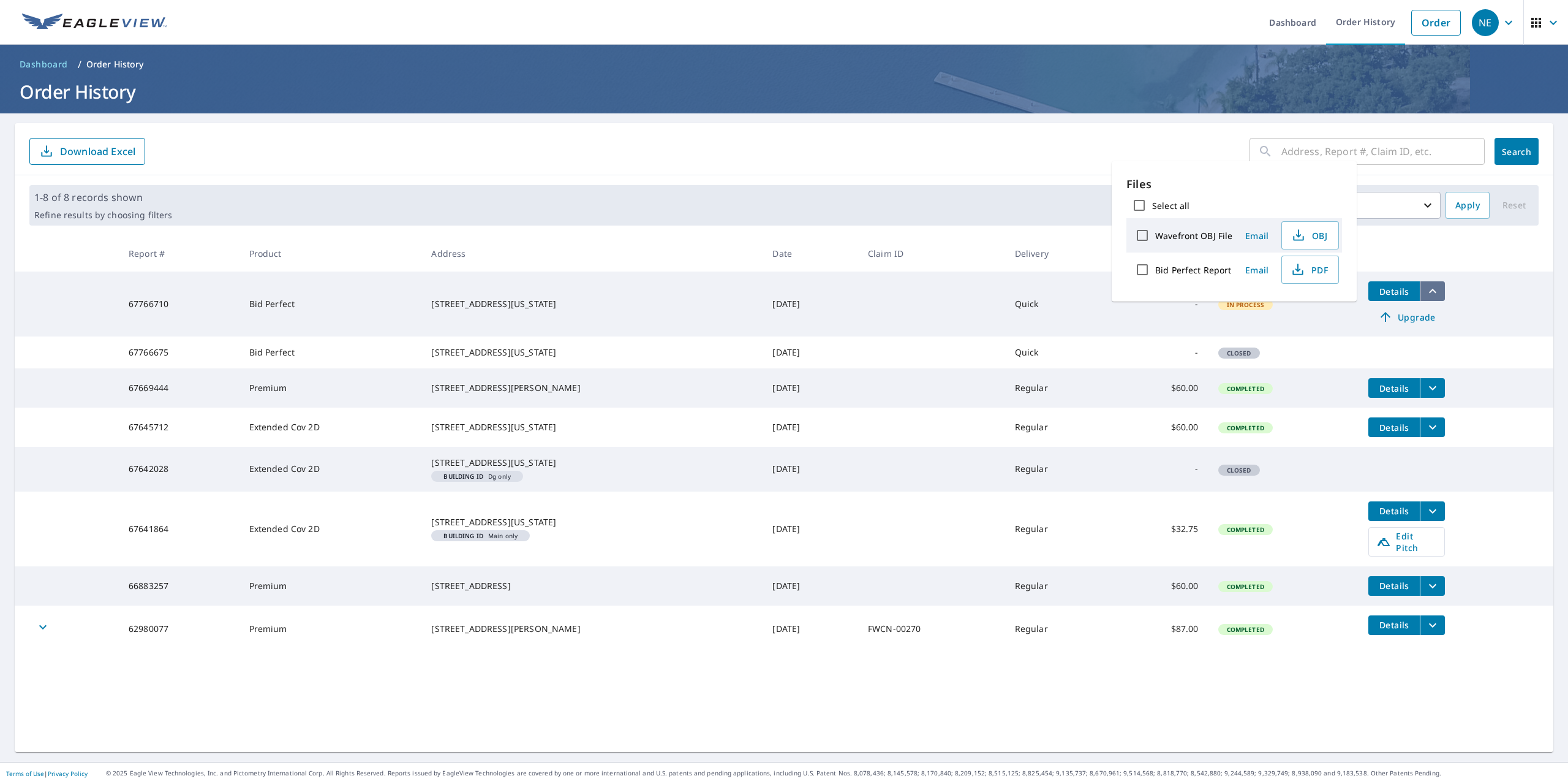
click at [1429, 292] on icon "filesDropdownBtn-67766710" at bounding box center [1433, 290] width 7 height 4
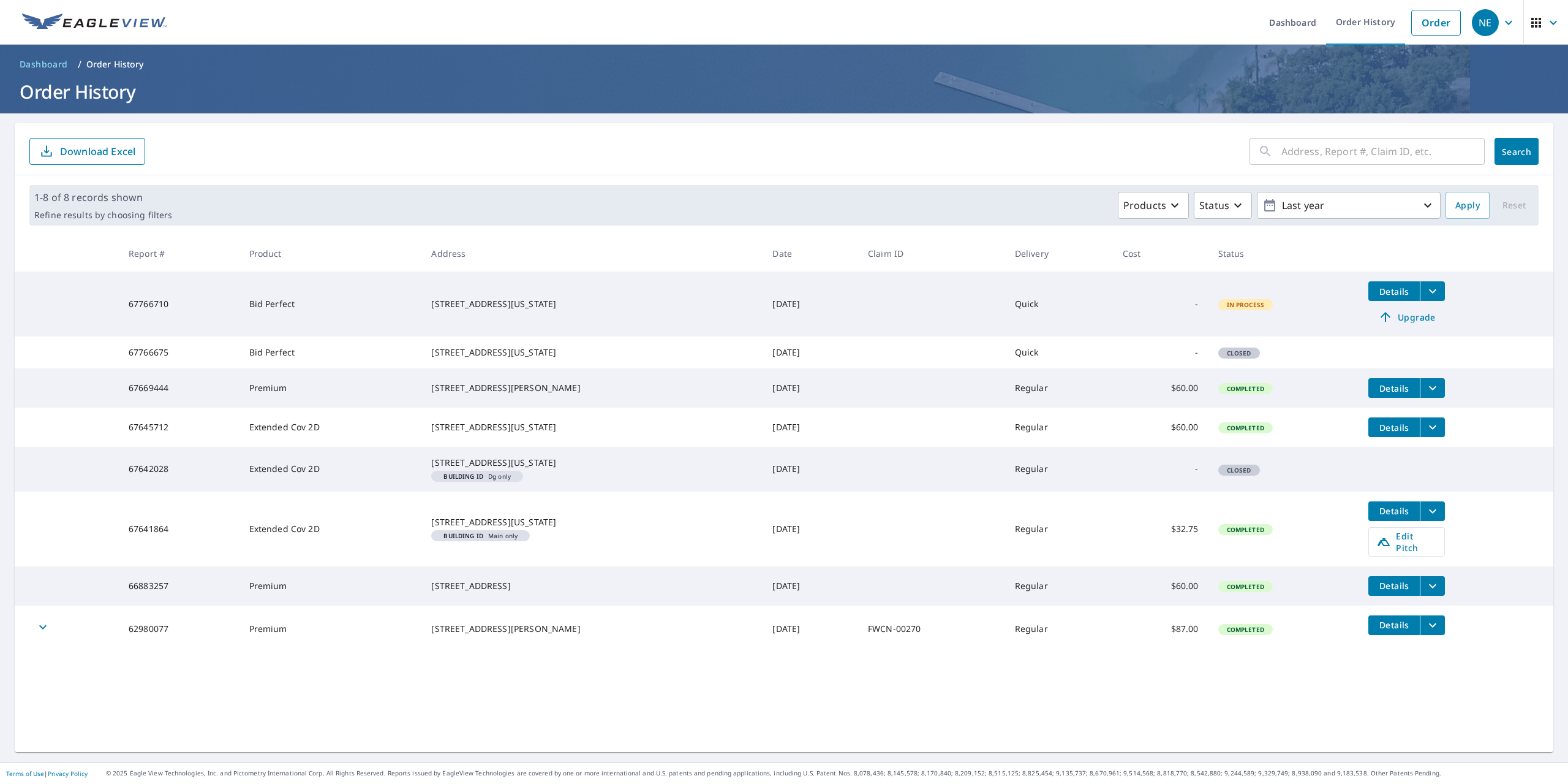
click at [1428, 593] on icon "filesDropdownBtn-66883257" at bounding box center [1433, 585] width 15 height 15
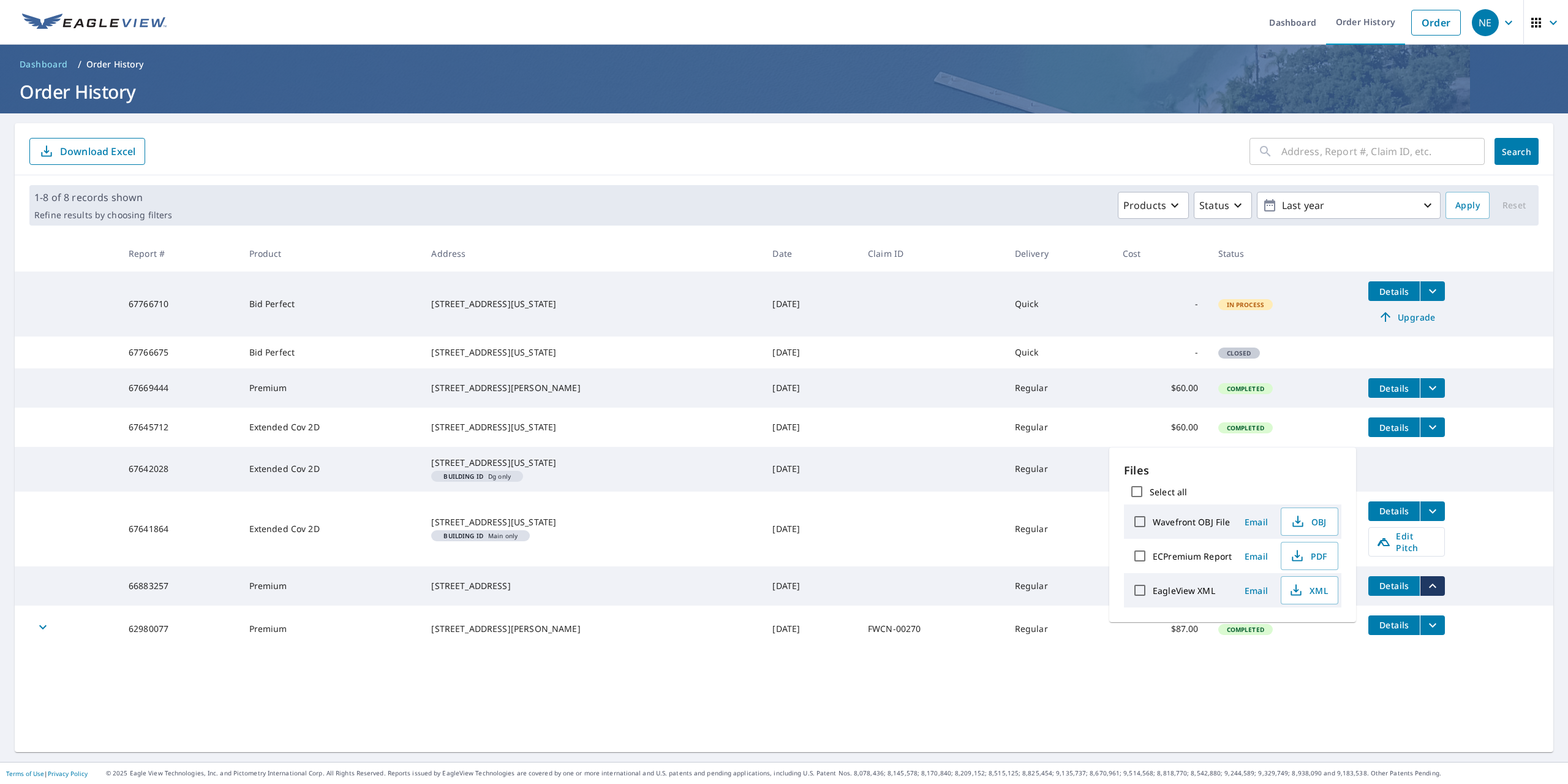
click at [1428, 593] on icon "filesDropdownBtn-66883257" at bounding box center [1433, 585] width 15 height 15
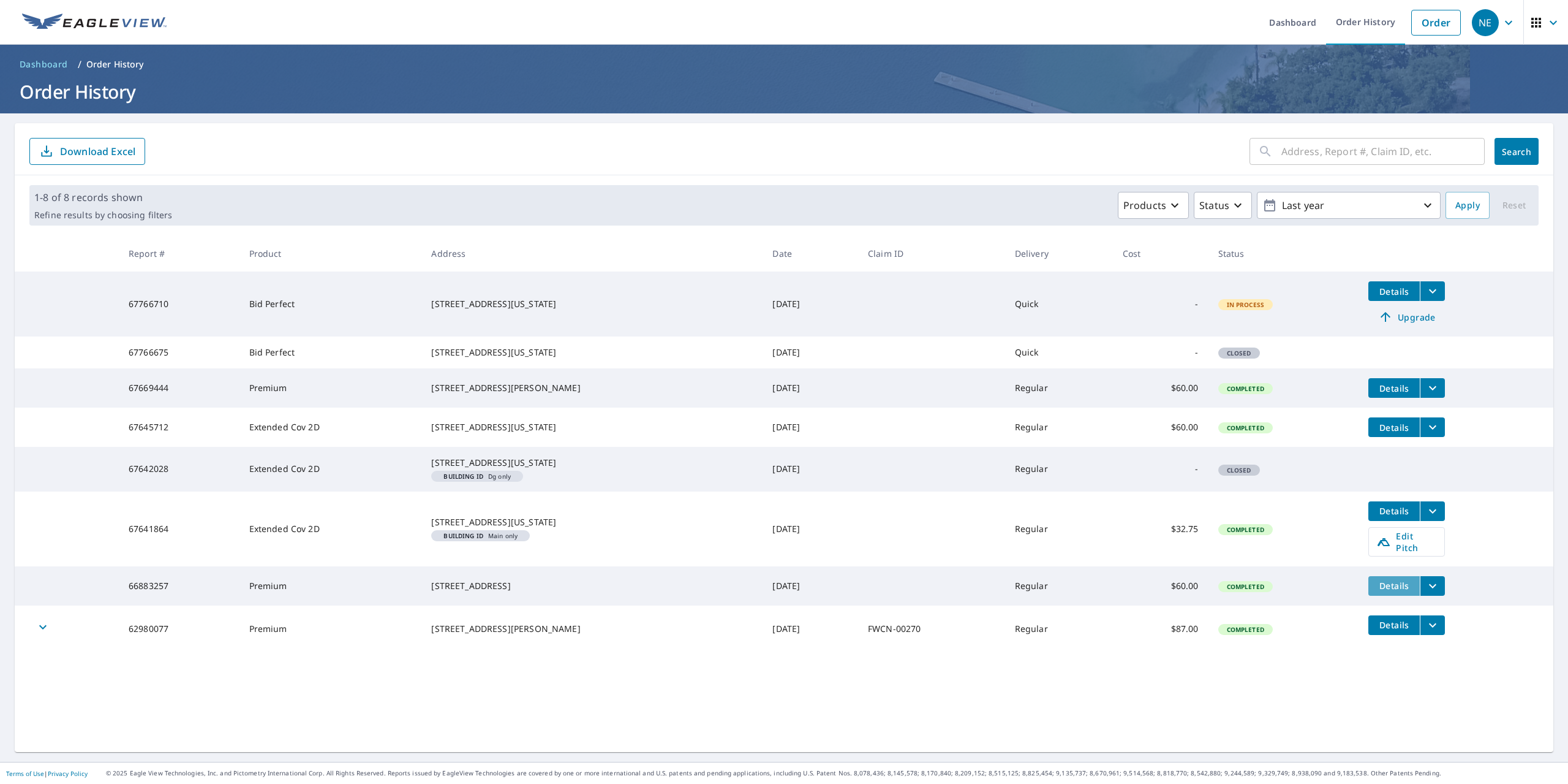
click at [1386, 592] on span "Details" at bounding box center [1394, 585] width 37 height 11
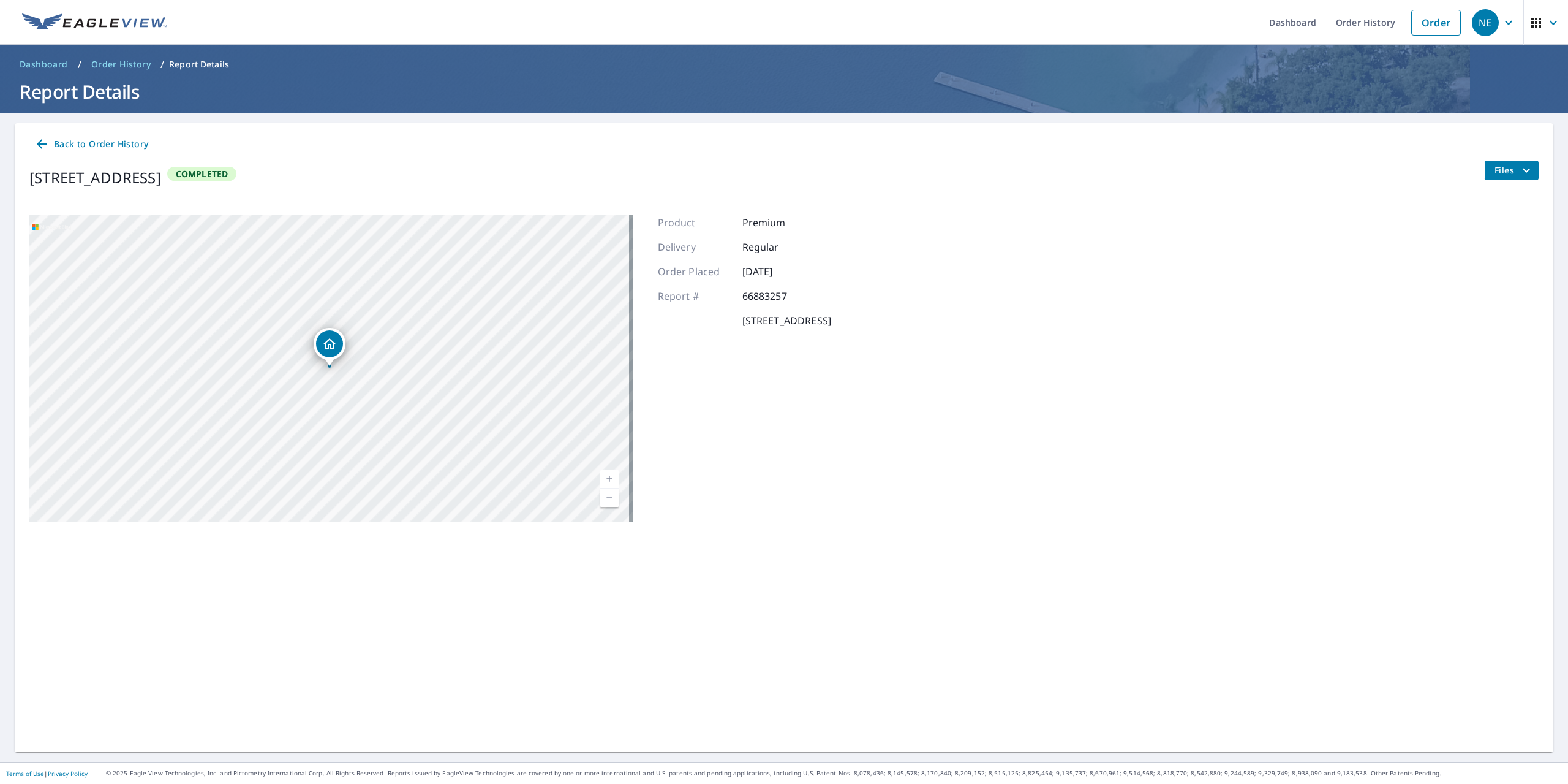
click at [1494, 170] on span "Files" at bounding box center [1514, 170] width 39 height 15
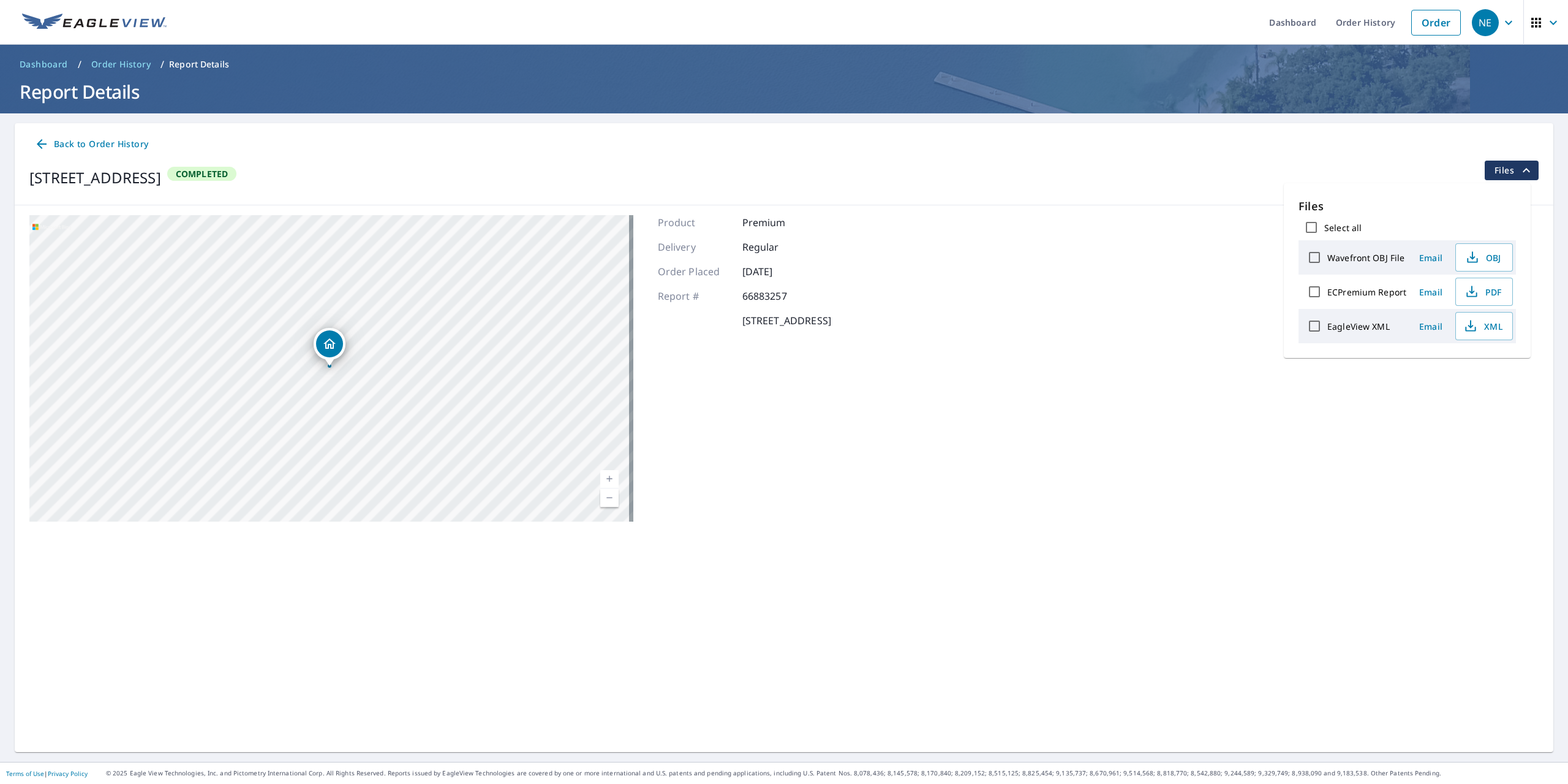
click at [1152, 274] on div "[STREET_ADDRESS][GEOGRAPHIC_DATA] A standard road map Aerial A detailed look fr…" at bounding box center [784, 368] width 1539 height 326
